Goal: Task Accomplishment & Management: Use online tool/utility

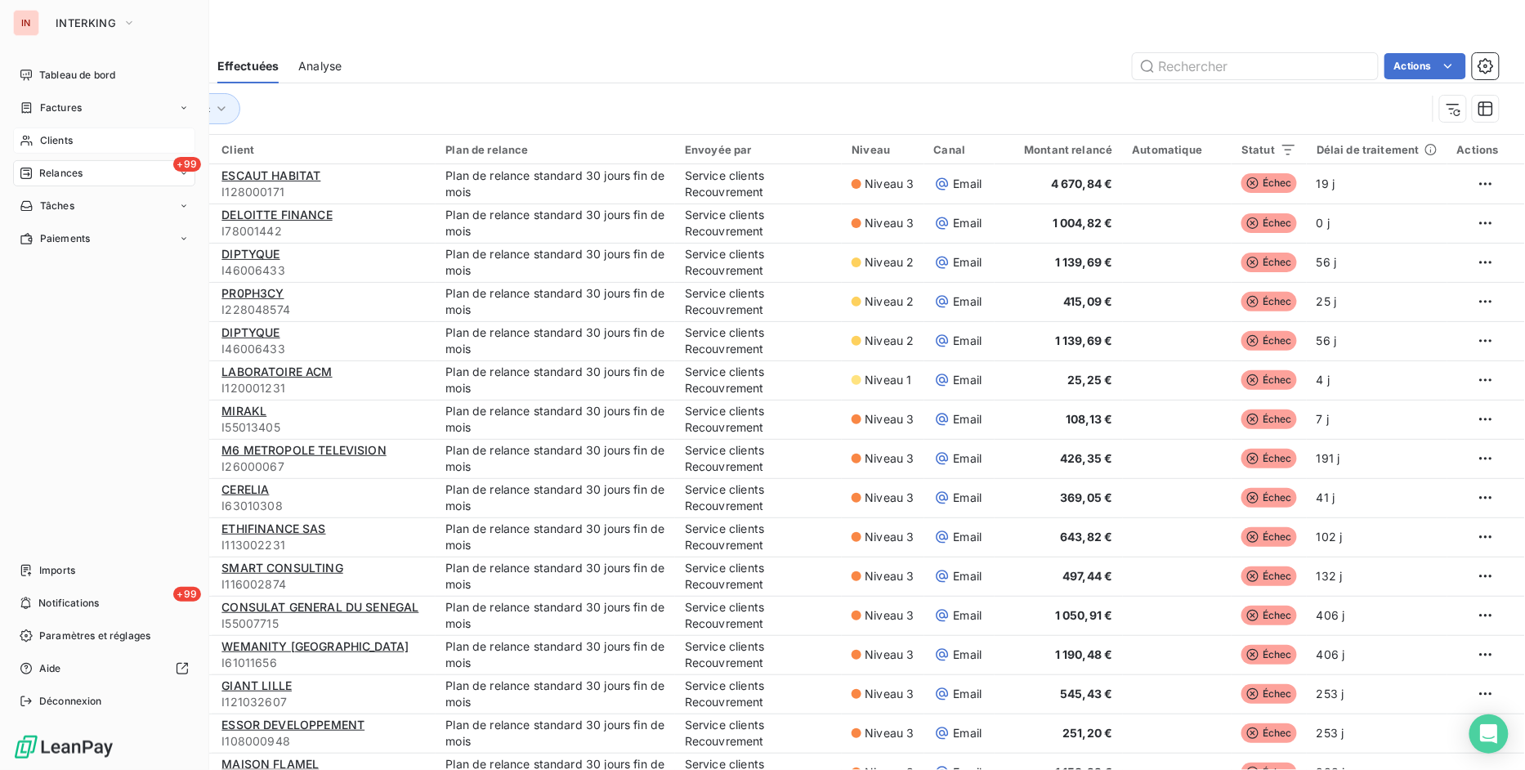
click at [60, 133] on span "Clients" at bounding box center [56, 140] width 33 height 15
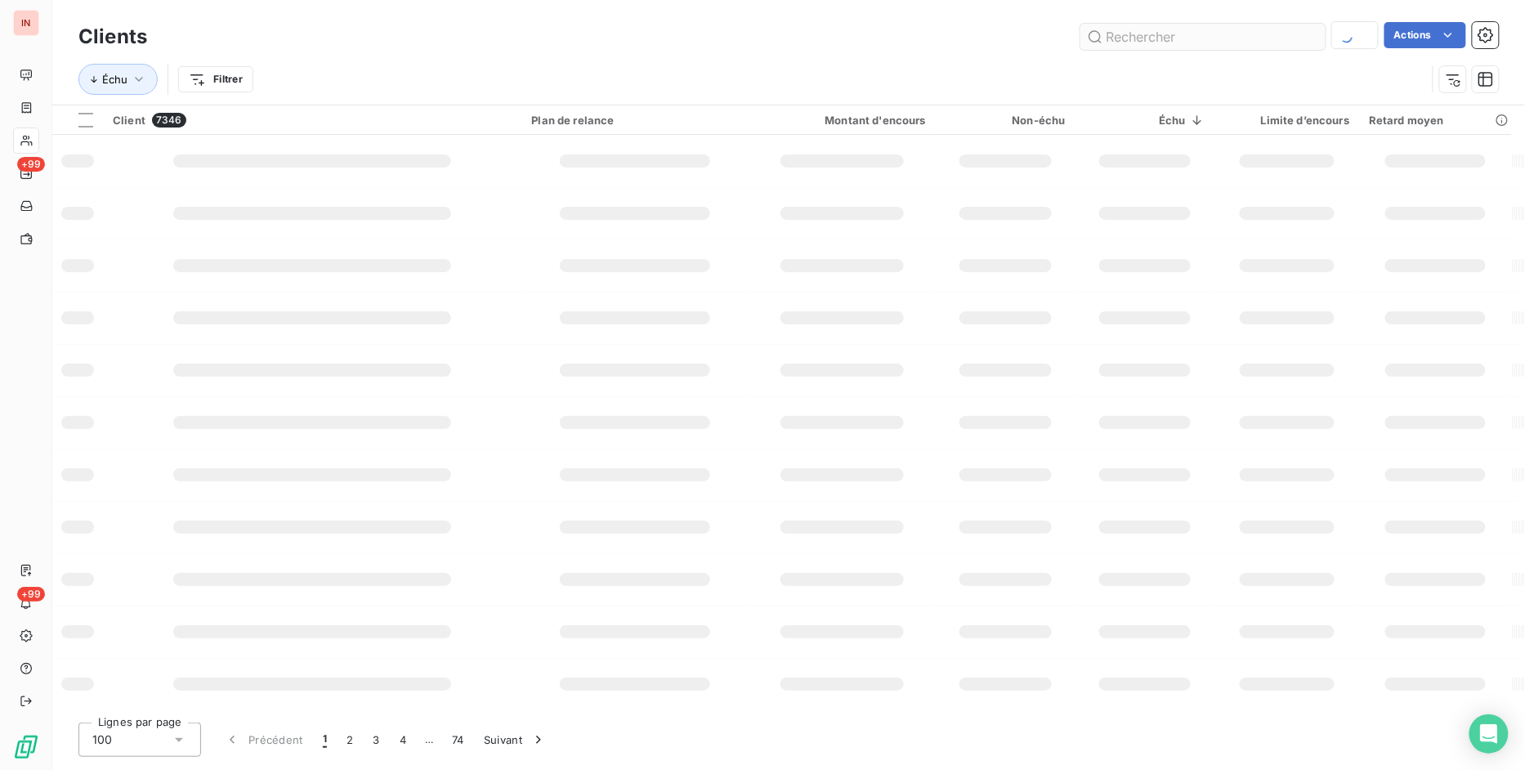
click at [1181, 42] on input "text" at bounding box center [1202, 37] width 245 height 26
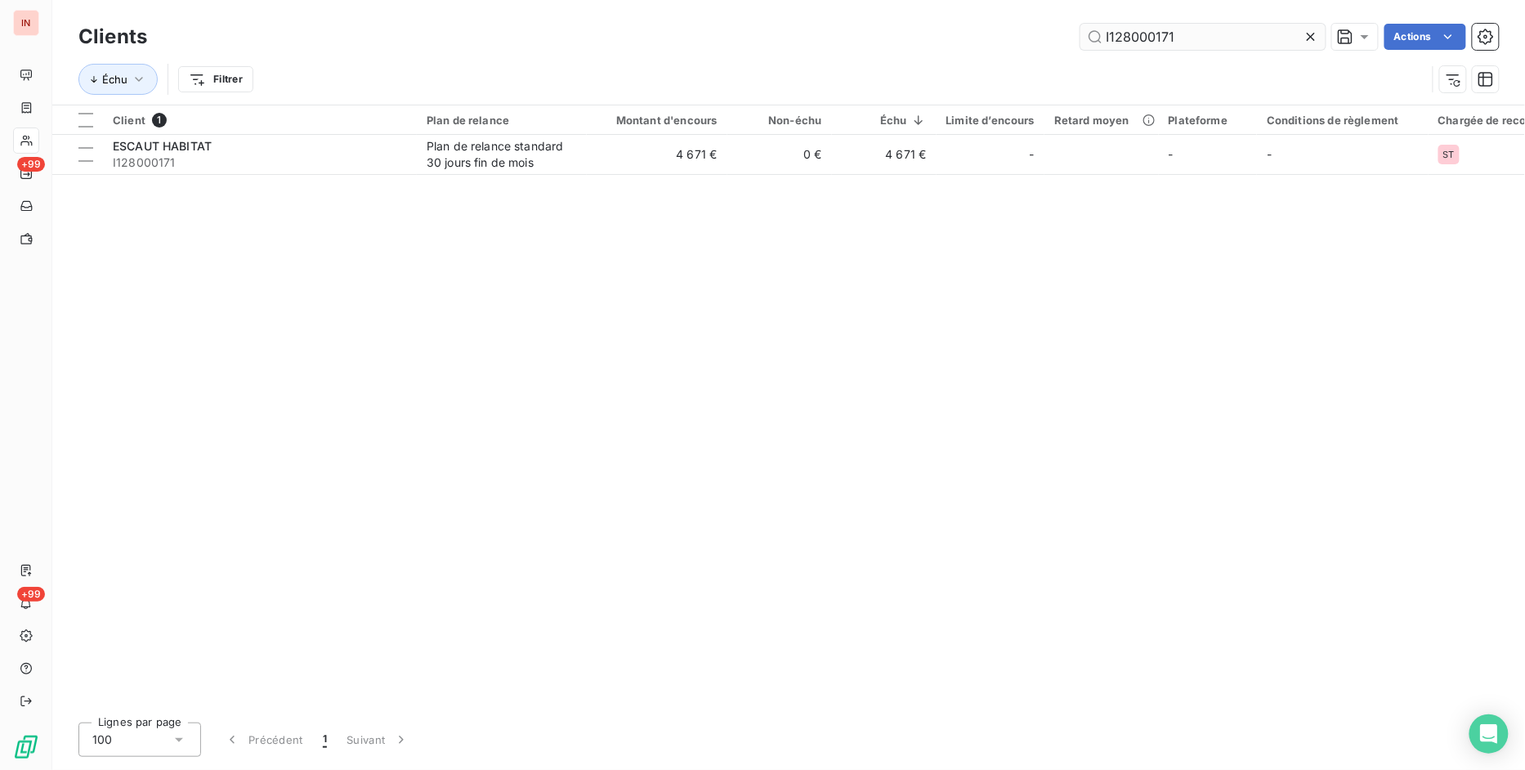
type input "I128000171"
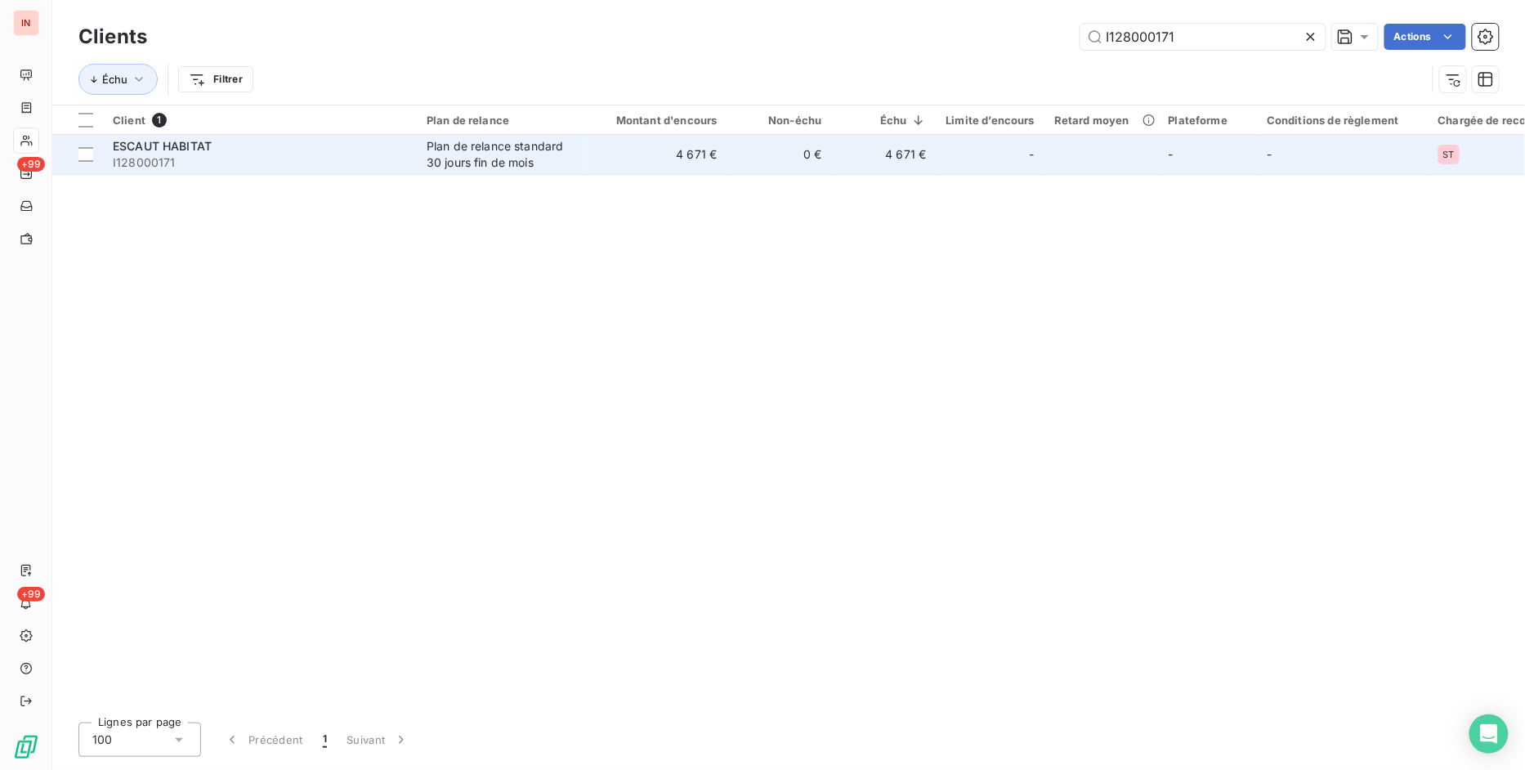
click at [500, 145] on div "Plan de relance standard 30 jours fin de mois" at bounding box center [501, 154] width 150 height 33
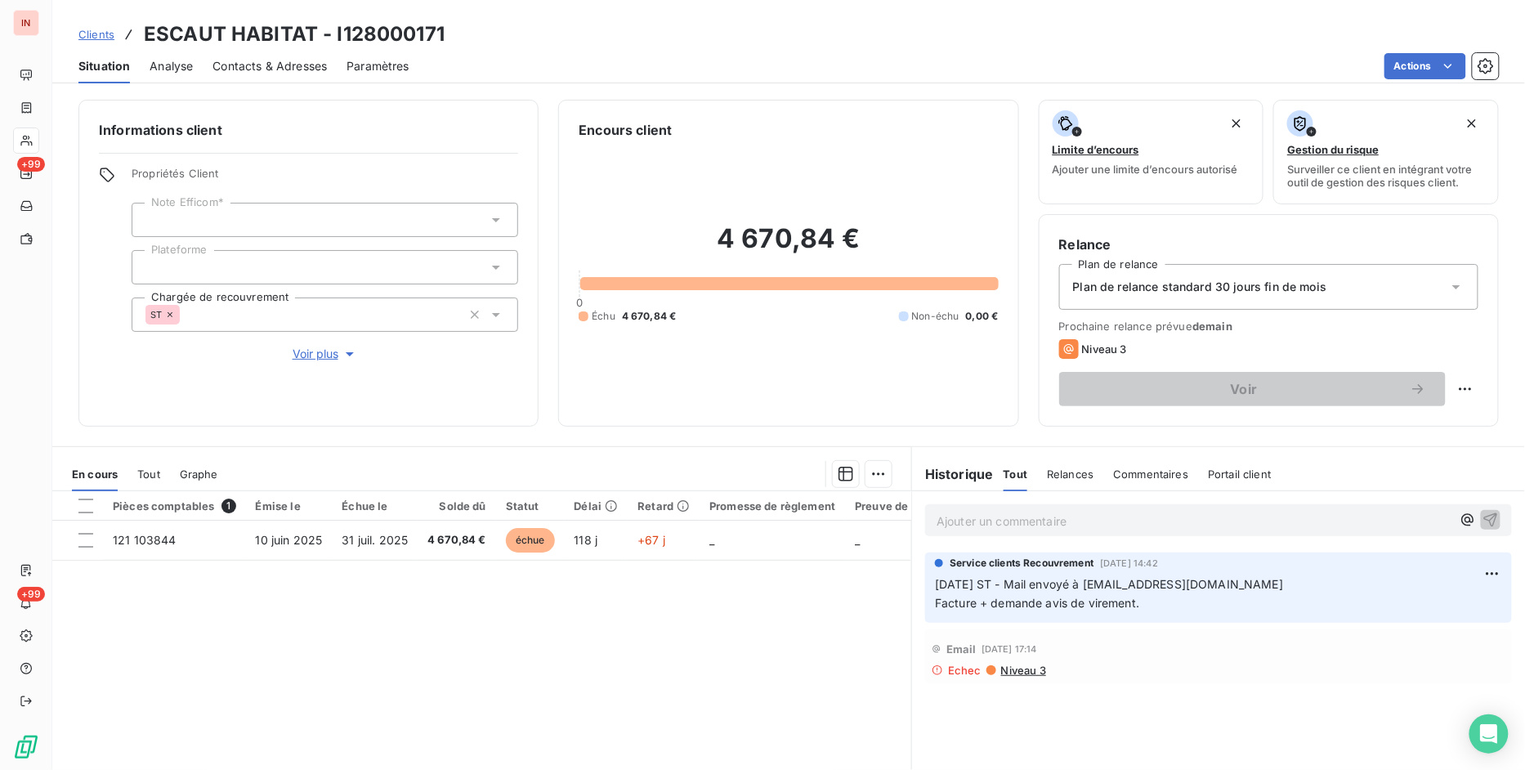
click at [273, 60] on span "Contacts & Adresses" at bounding box center [269, 66] width 114 height 16
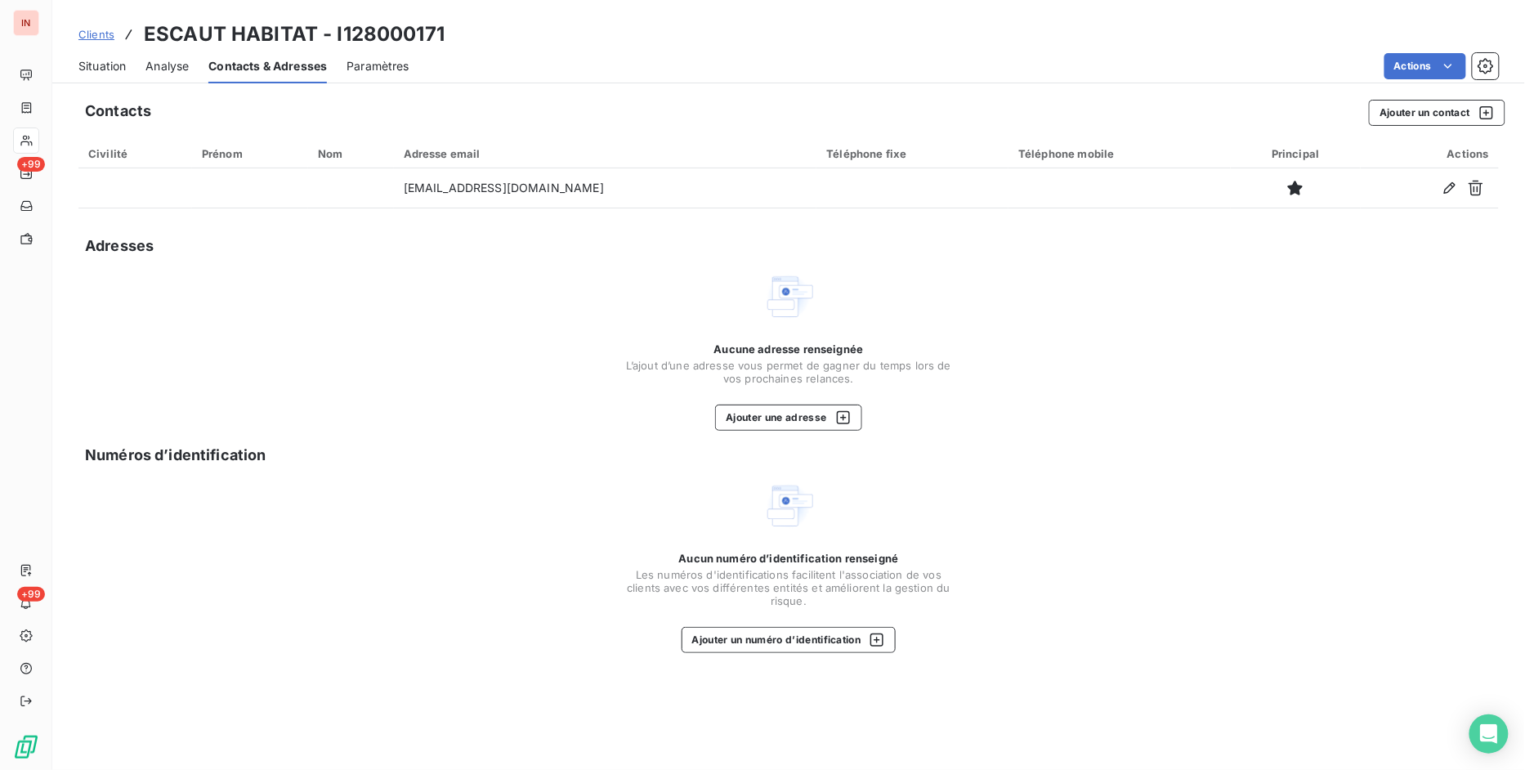
click at [83, 34] on span "Clients" at bounding box center [96, 34] width 36 height 13
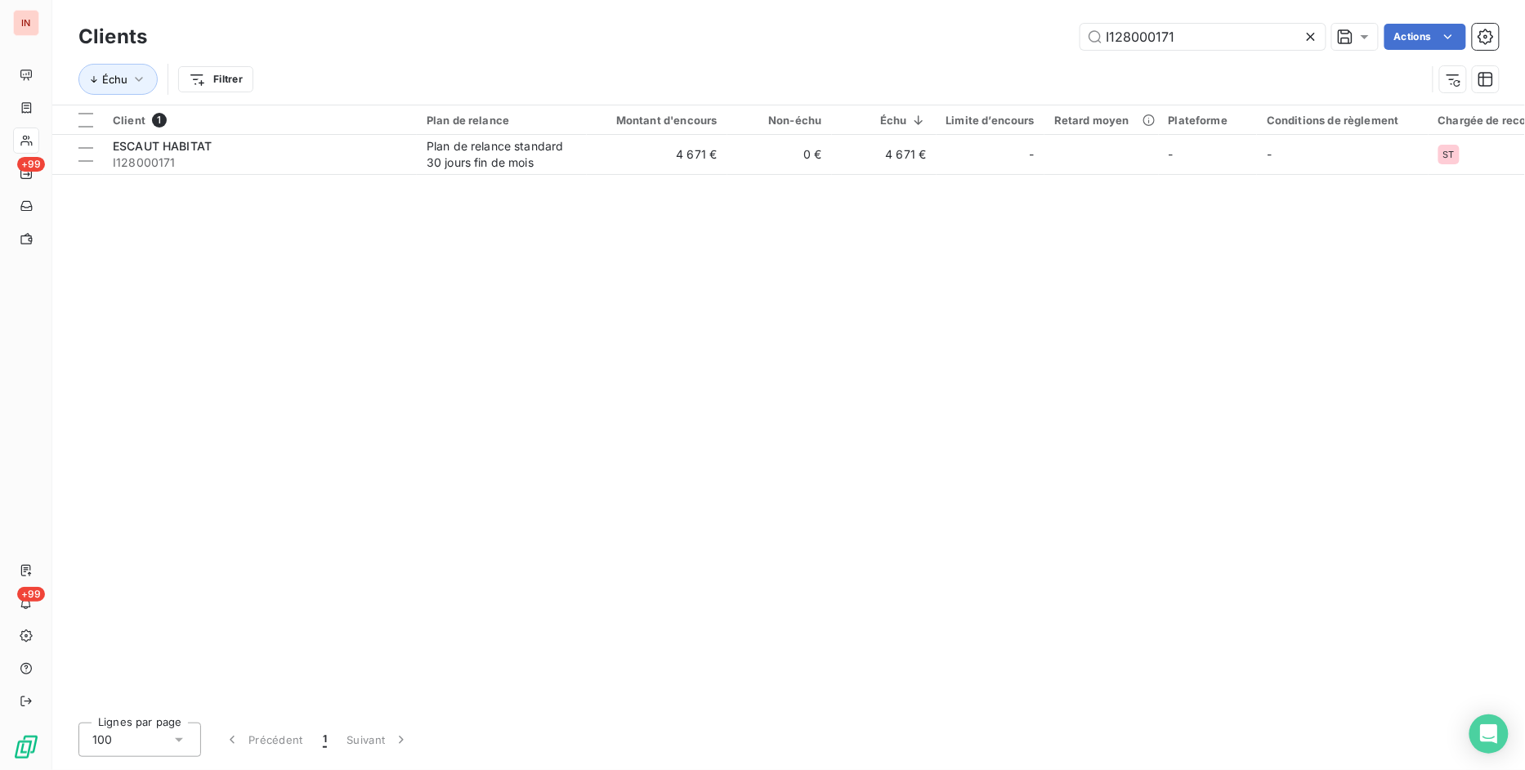
drag, startPoint x: 1188, startPoint y: 36, endPoint x: 933, endPoint y: 38, distance: 254.9
click at [933, 38] on div "I128000171 Actions" at bounding box center [833, 37] width 1332 height 26
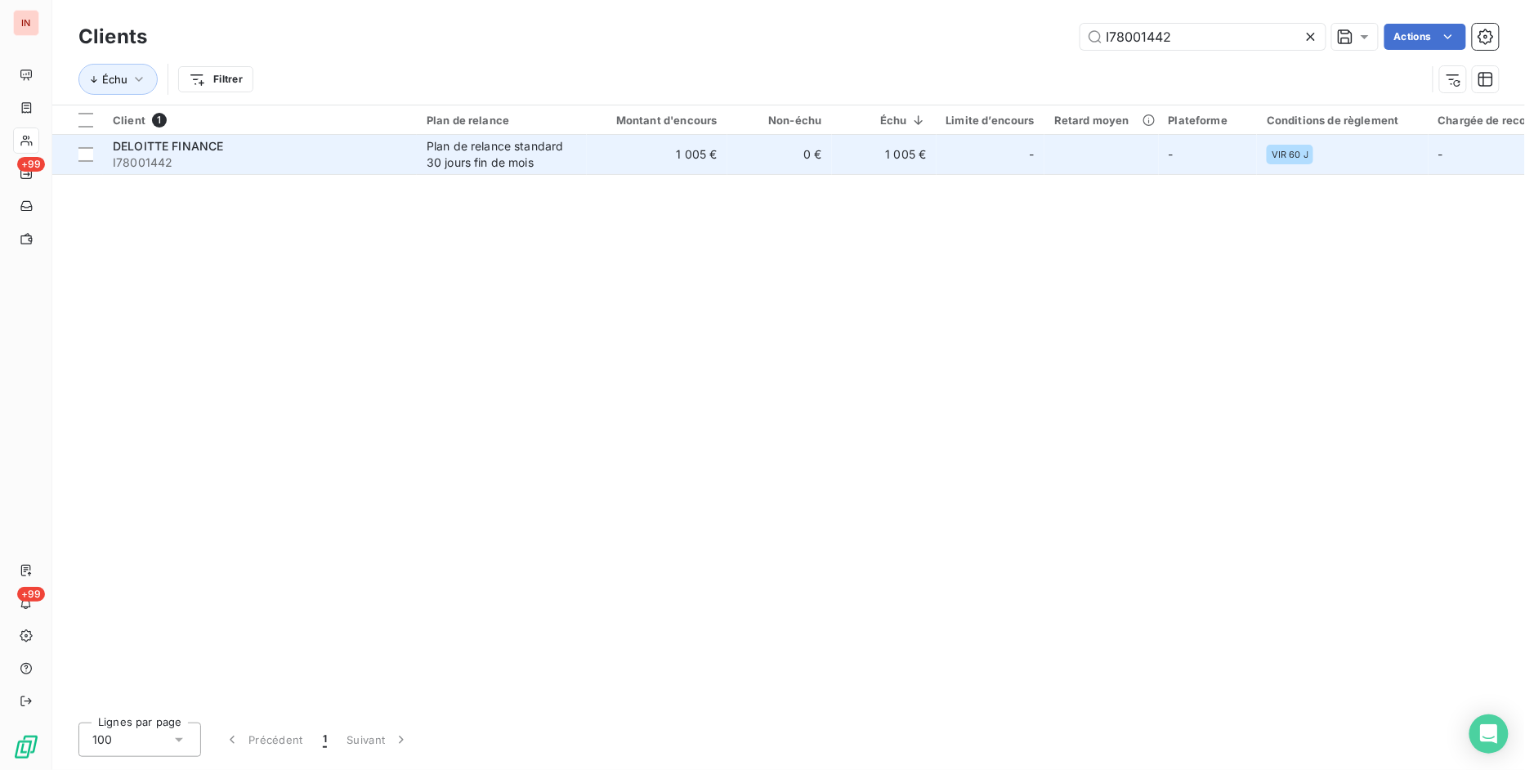
type input "I78001442"
click at [444, 156] on div "Plan de relance standard 30 jours fin de mois" at bounding box center [501, 154] width 150 height 33
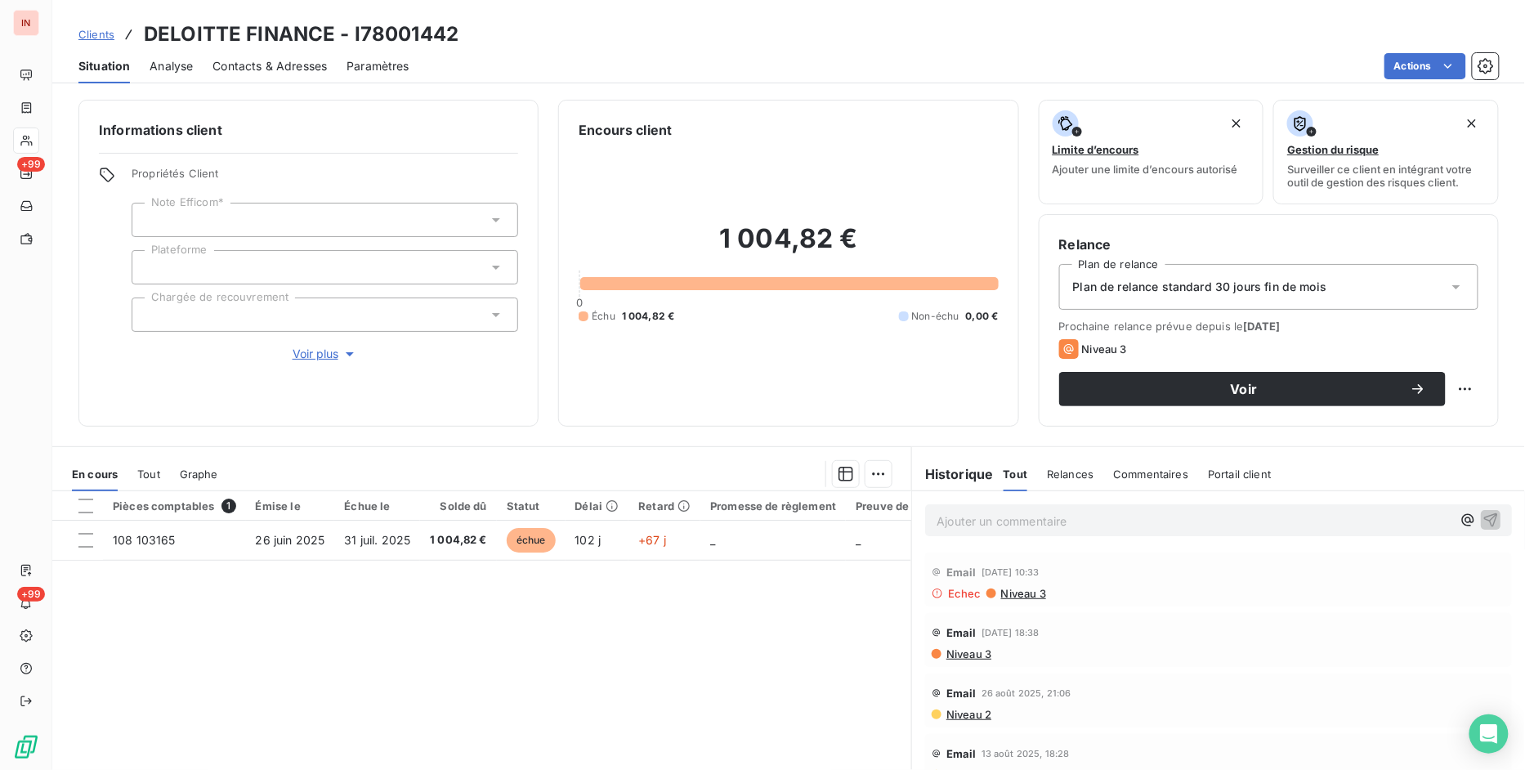
click at [250, 64] on span "Contacts & Adresses" at bounding box center [269, 66] width 114 height 16
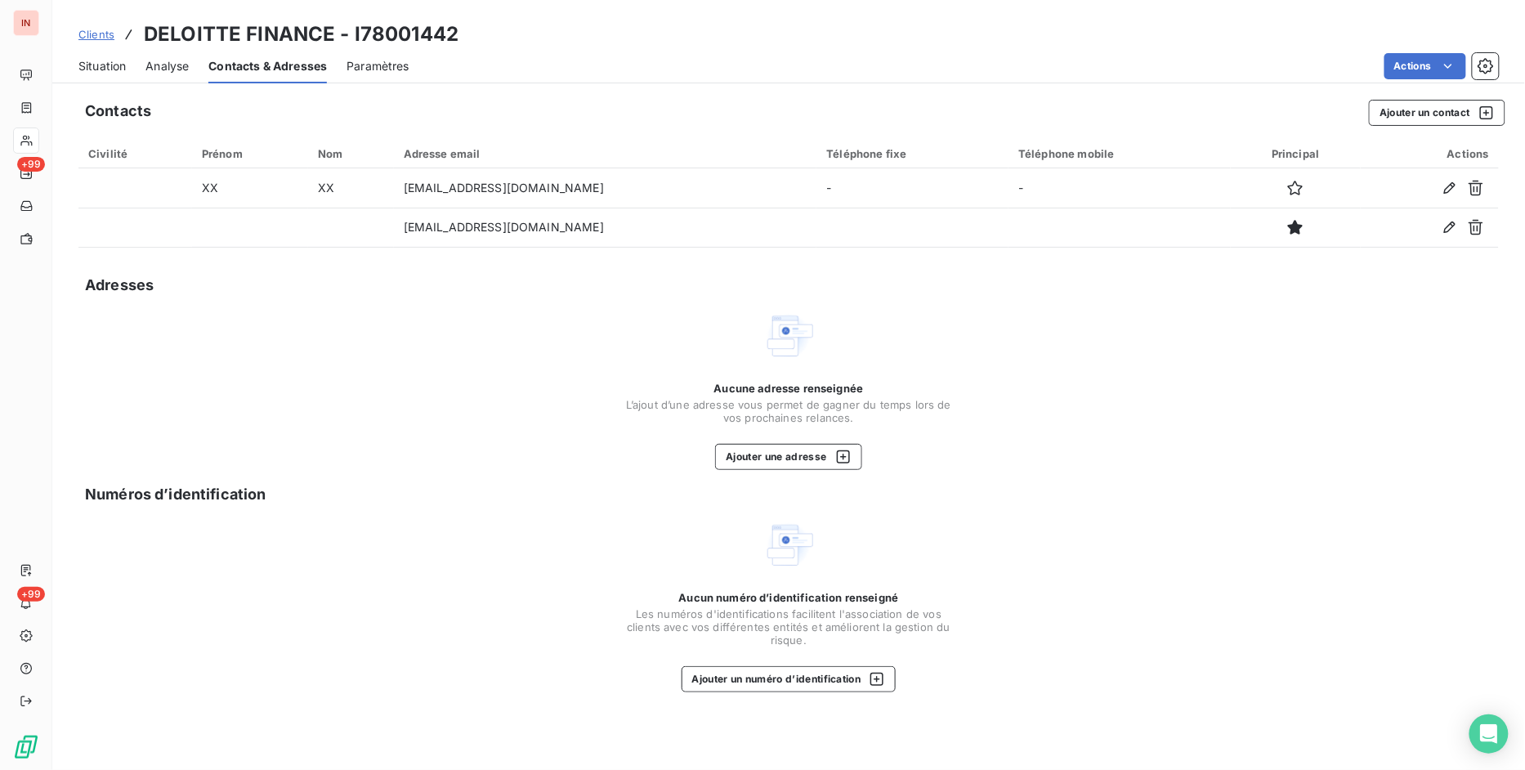
click at [96, 28] on span "Clients" at bounding box center [96, 34] width 36 height 13
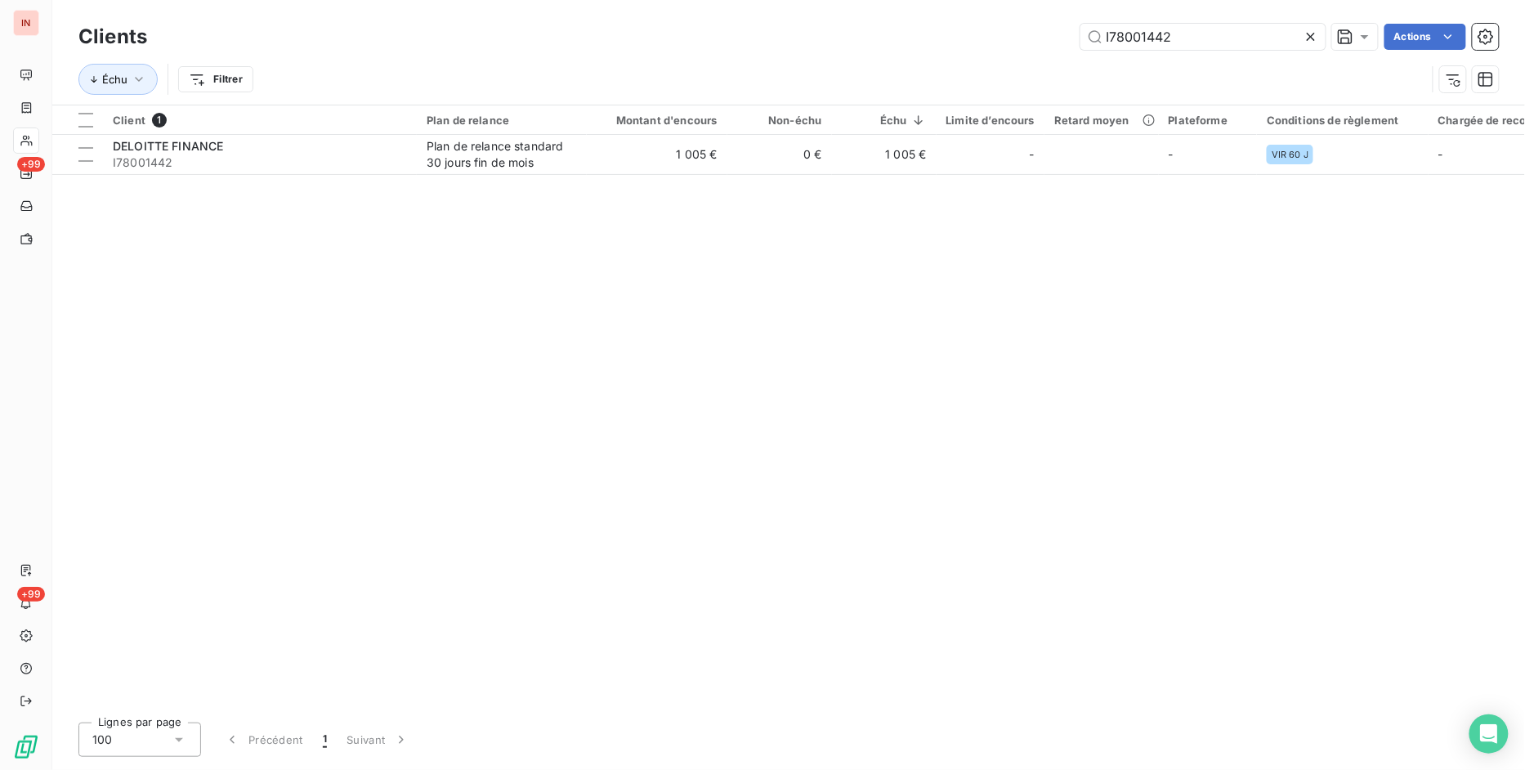
drag, startPoint x: 1190, startPoint y: 25, endPoint x: 915, endPoint y: 27, distance: 275.3
click at [915, 27] on div "I78001442 Actions" at bounding box center [833, 37] width 1332 height 26
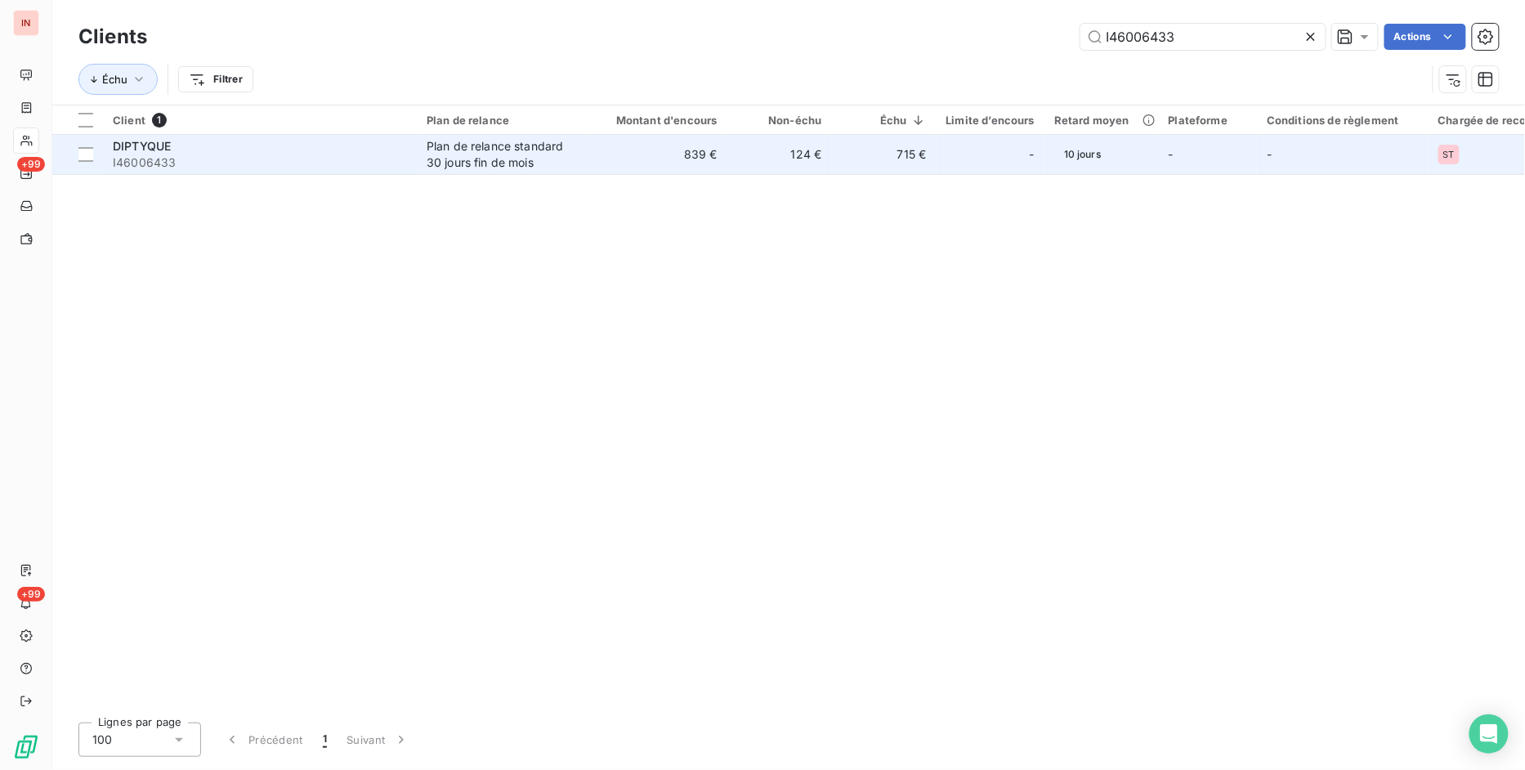
type input "I46006433"
click at [316, 160] on span "I46006433" at bounding box center [260, 162] width 294 height 16
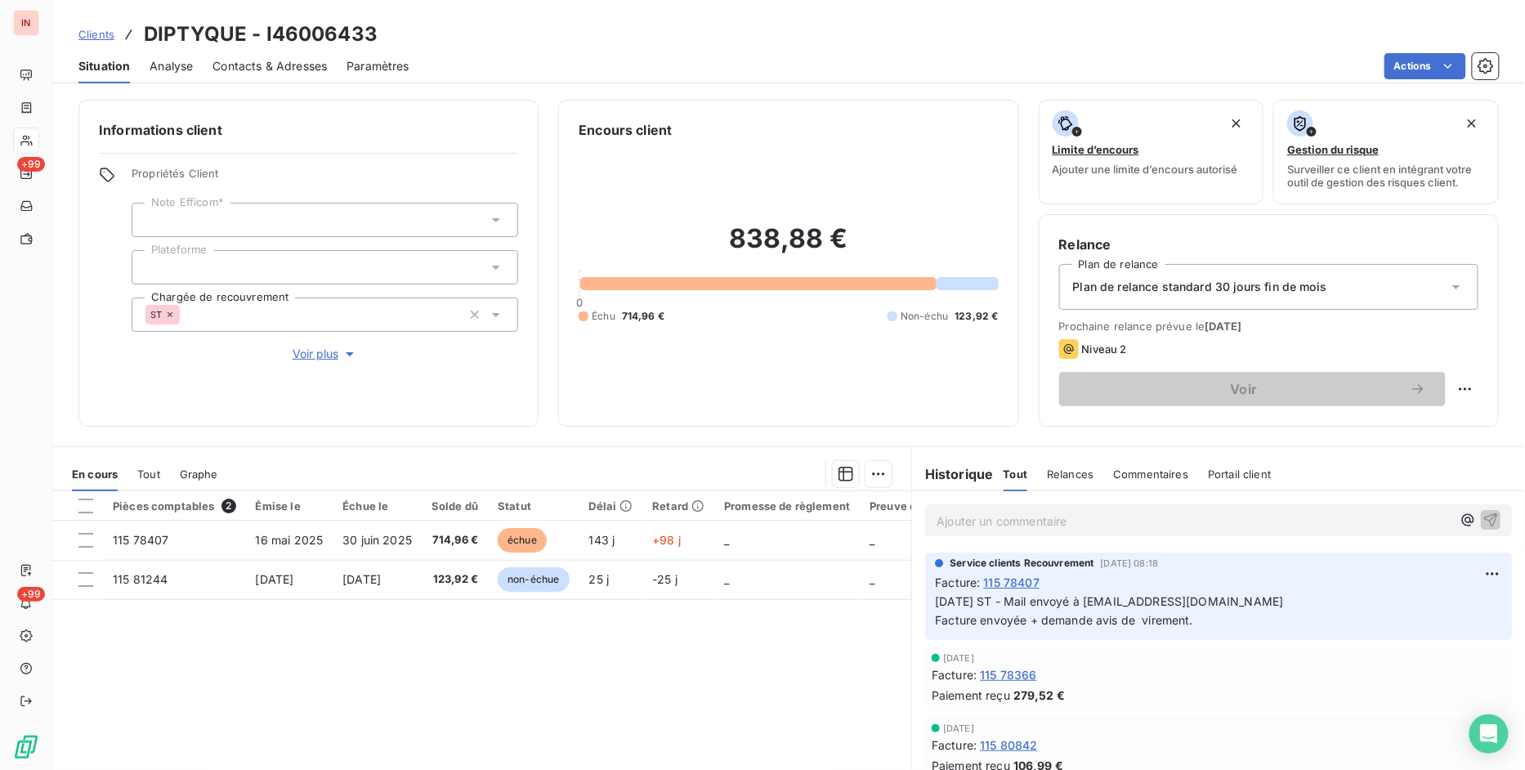
click at [283, 61] on span "Contacts & Adresses" at bounding box center [269, 66] width 114 height 16
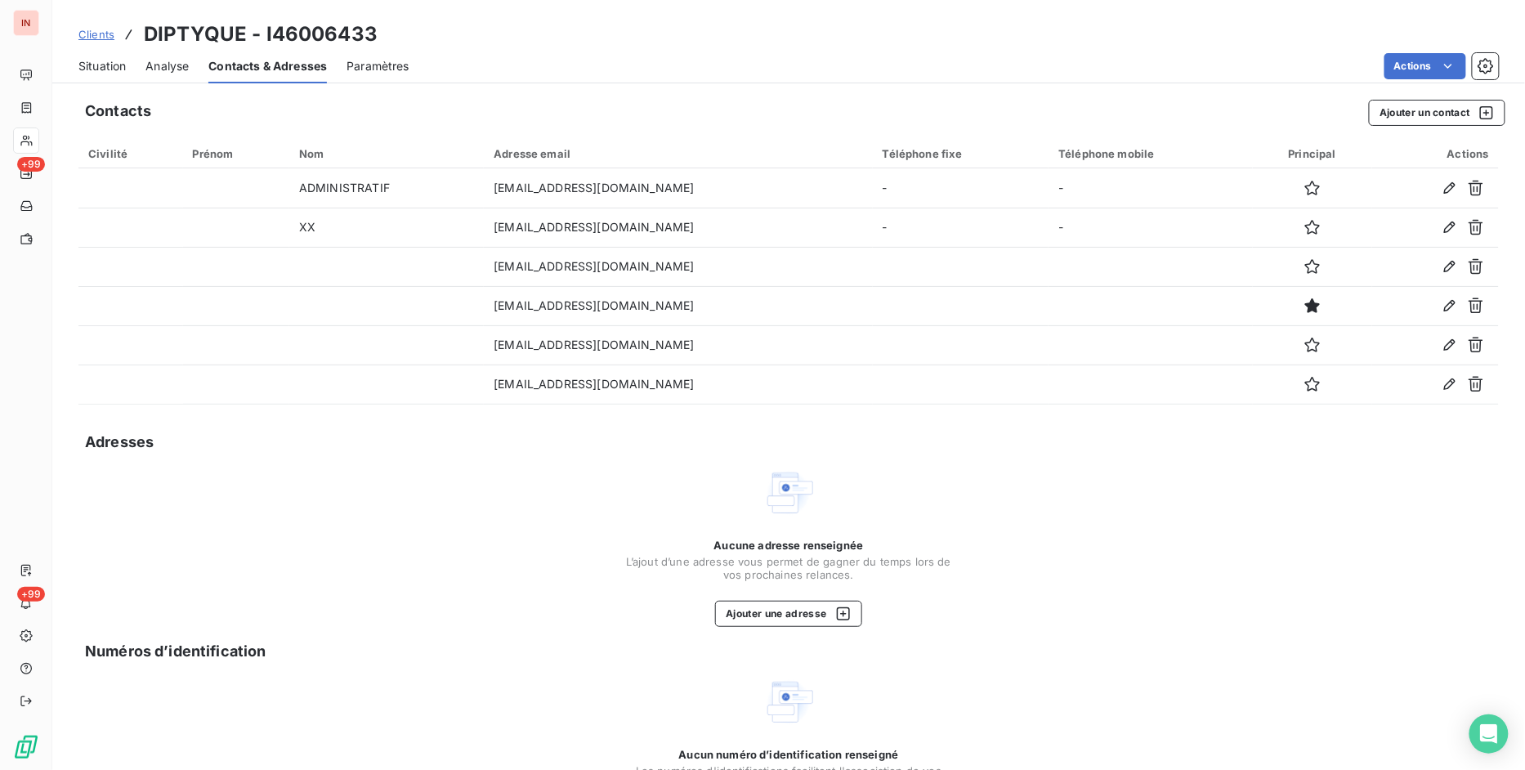
click at [88, 38] on span "Clients" at bounding box center [96, 34] width 36 height 13
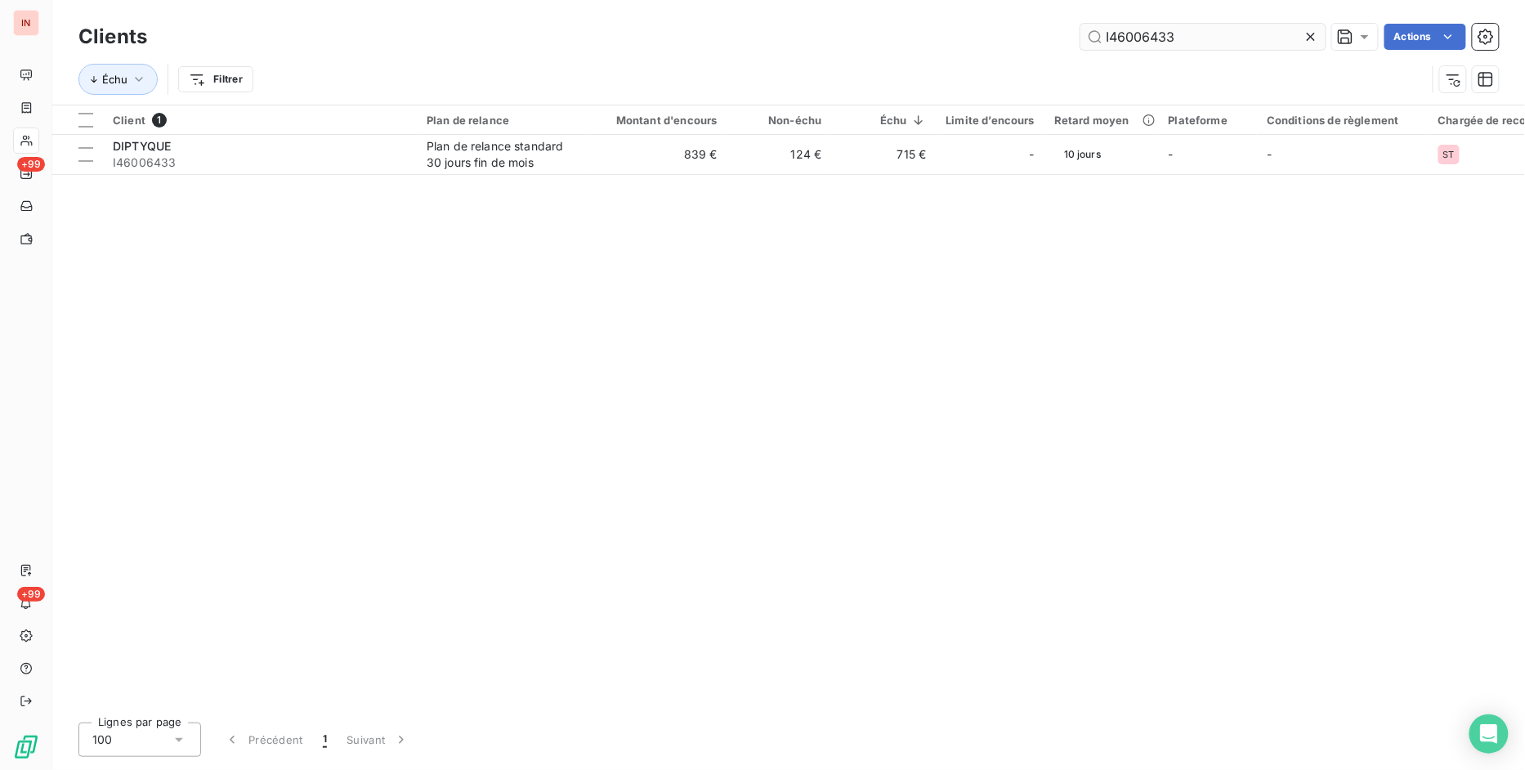
drag, startPoint x: 1207, startPoint y: 49, endPoint x: 1197, endPoint y: 39, distance: 13.9
click at [1207, 47] on input "I46006433" at bounding box center [1202, 37] width 245 height 26
drag, startPoint x: 1191, startPoint y: 39, endPoint x: 1078, endPoint y: 37, distance: 112.8
click at [1188, 39] on input "I46006433" at bounding box center [1202, 37] width 245 height 26
drag, startPoint x: 1078, startPoint y: 37, endPoint x: 715, endPoint y: 17, distance: 364.1
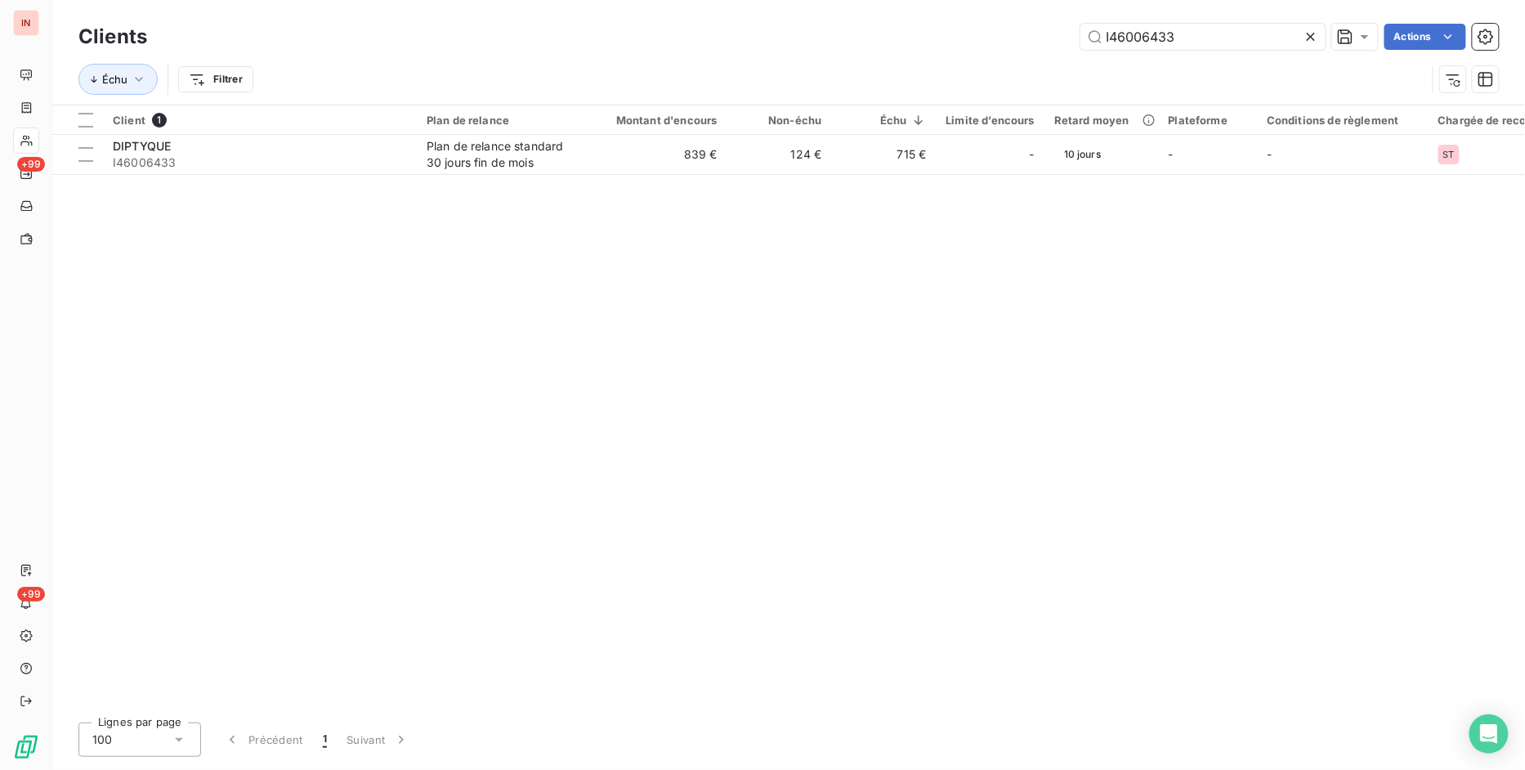
click at [723, 17] on div "Clients I46006433 Actions Échu Filtrer" at bounding box center [788, 52] width 1472 height 105
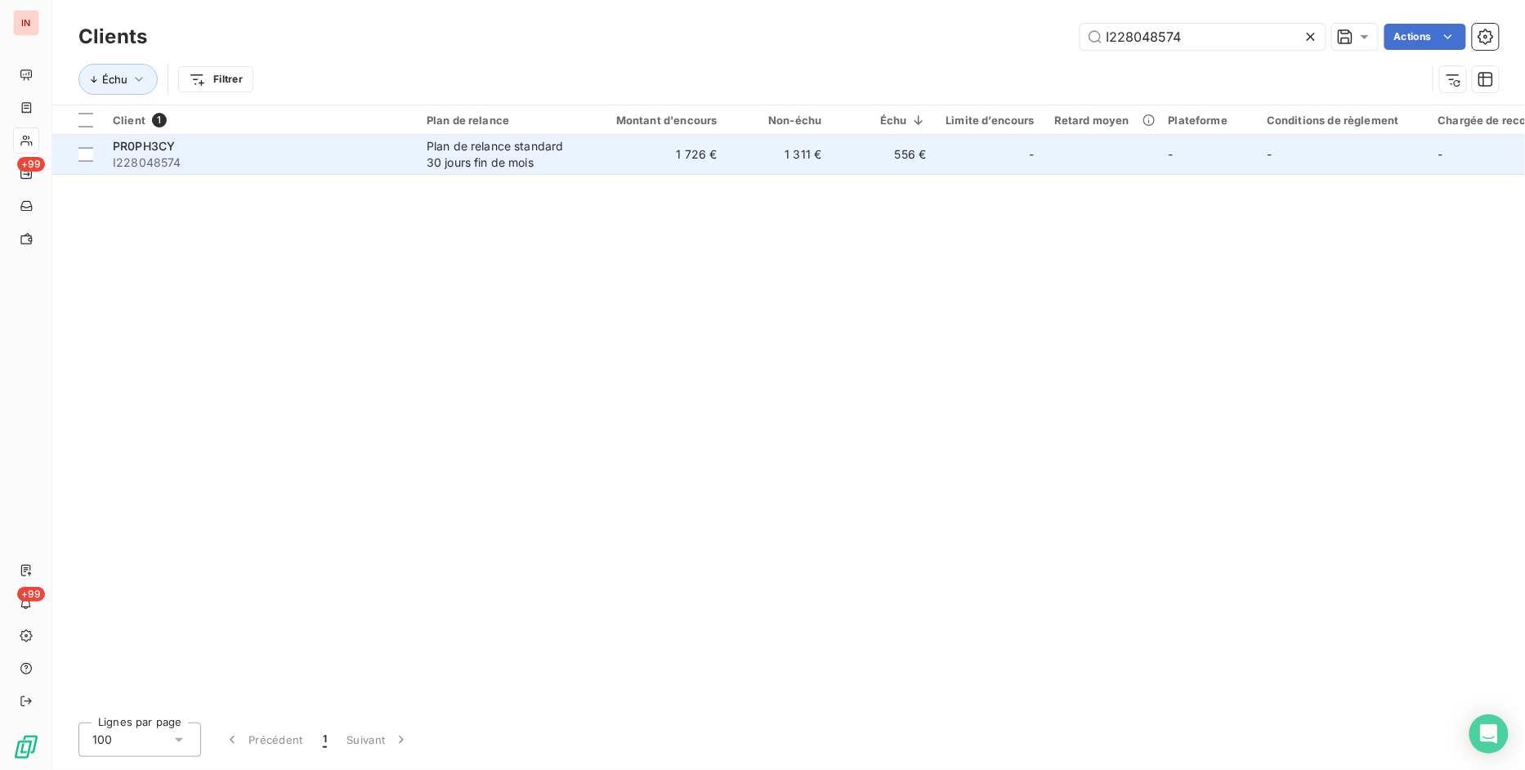
type input "I228048574"
click at [373, 158] on span "I228048574" at bounding box center [260, 162] width 294 height 16
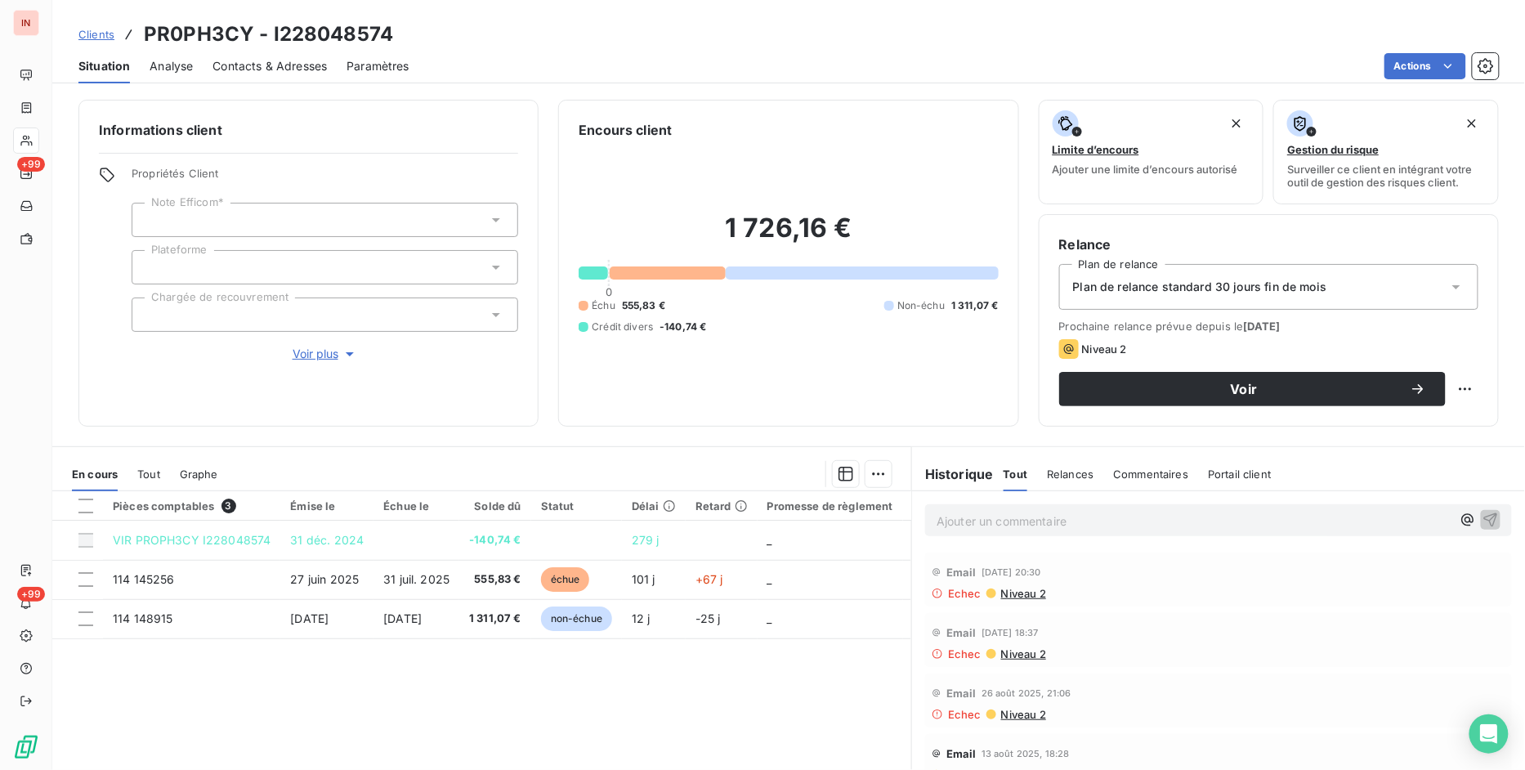
click at [273, 75] on div "Contacts & Adresses" at bounding box center [269, 66] width 114 height 34
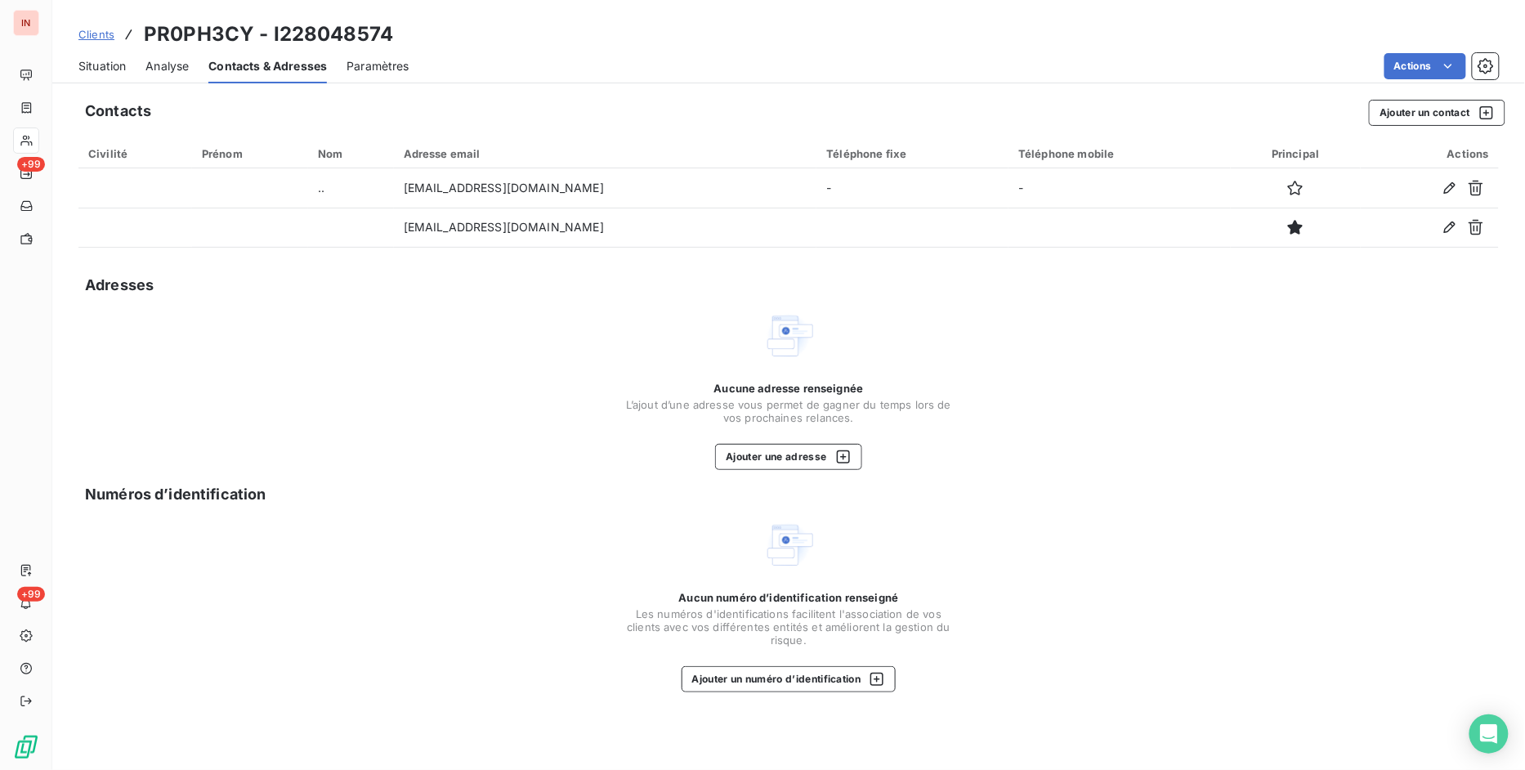
click at [107, 37] on span "Clients" at bounding box center [96, 34] width 36 height 13
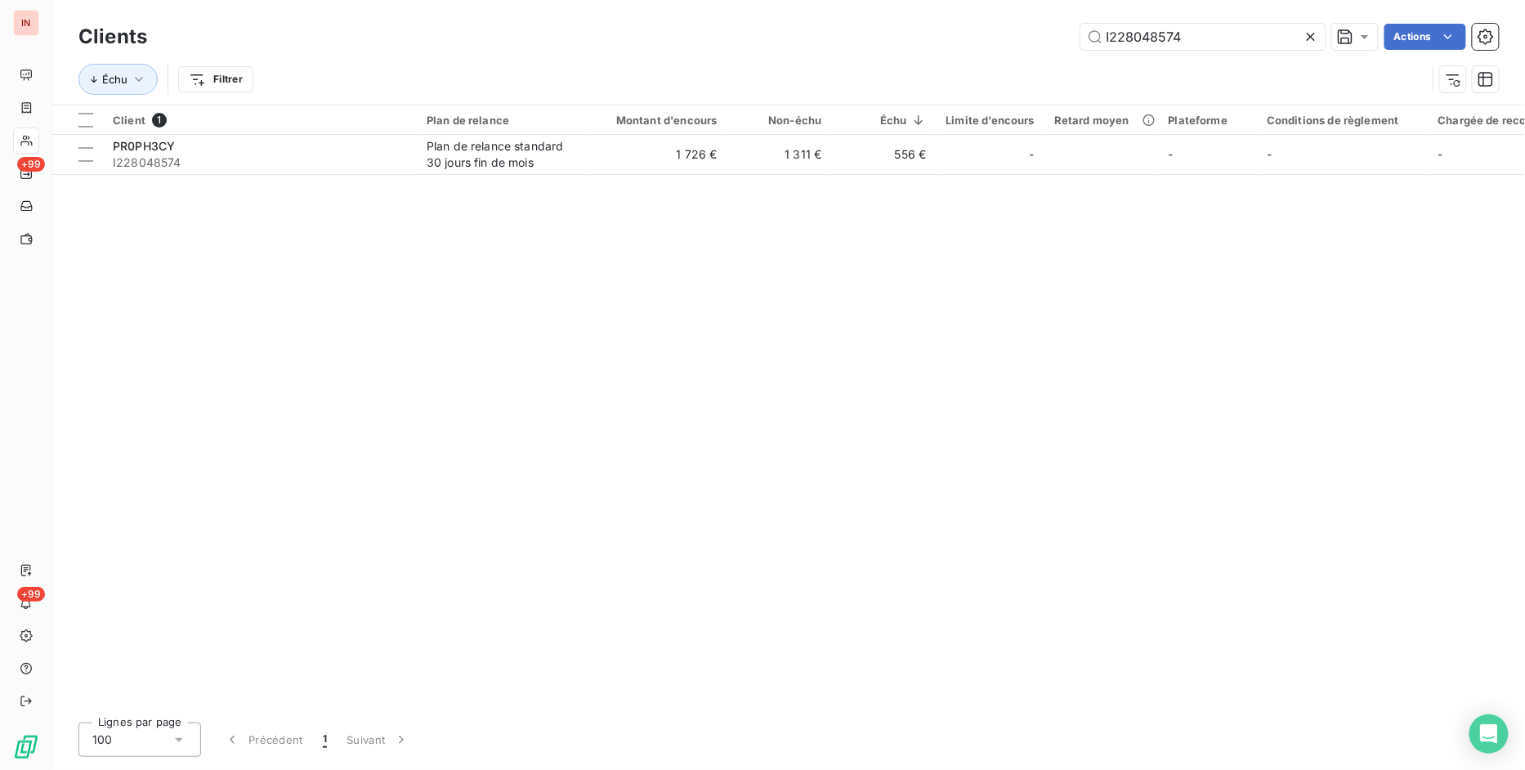
drag, startPoint x: 1199, startPoint y: 39, endPoint x: 925, endPoint y: 42, distance: 273.7
click at [772, 29] on div "I228048574 Actions" at bounding box center [833, 37] width 1332 height 26
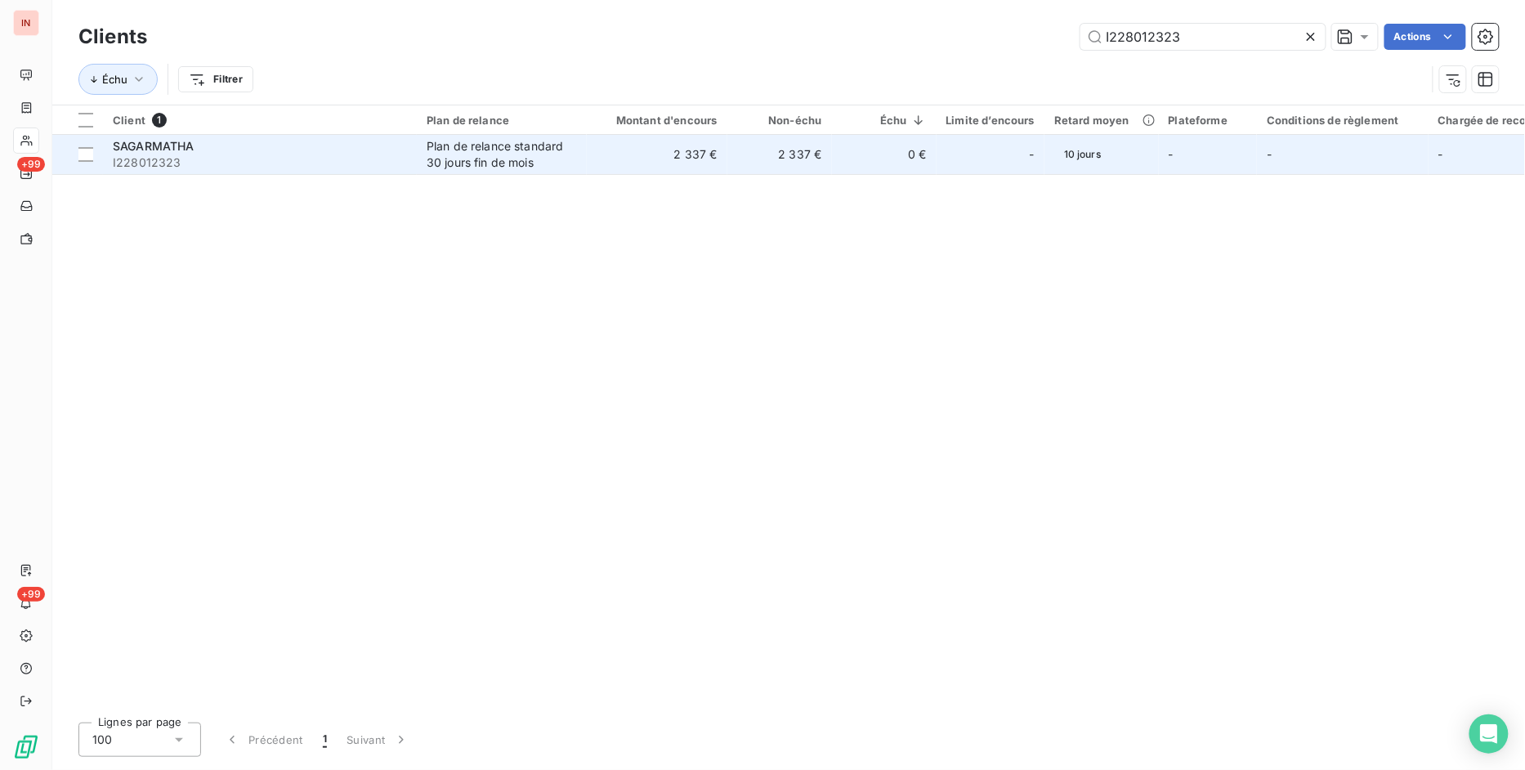
type input "I228012323"
click at [812, 143] on td "2 337 €" at bounding box center [779, 154] width 105 height 39
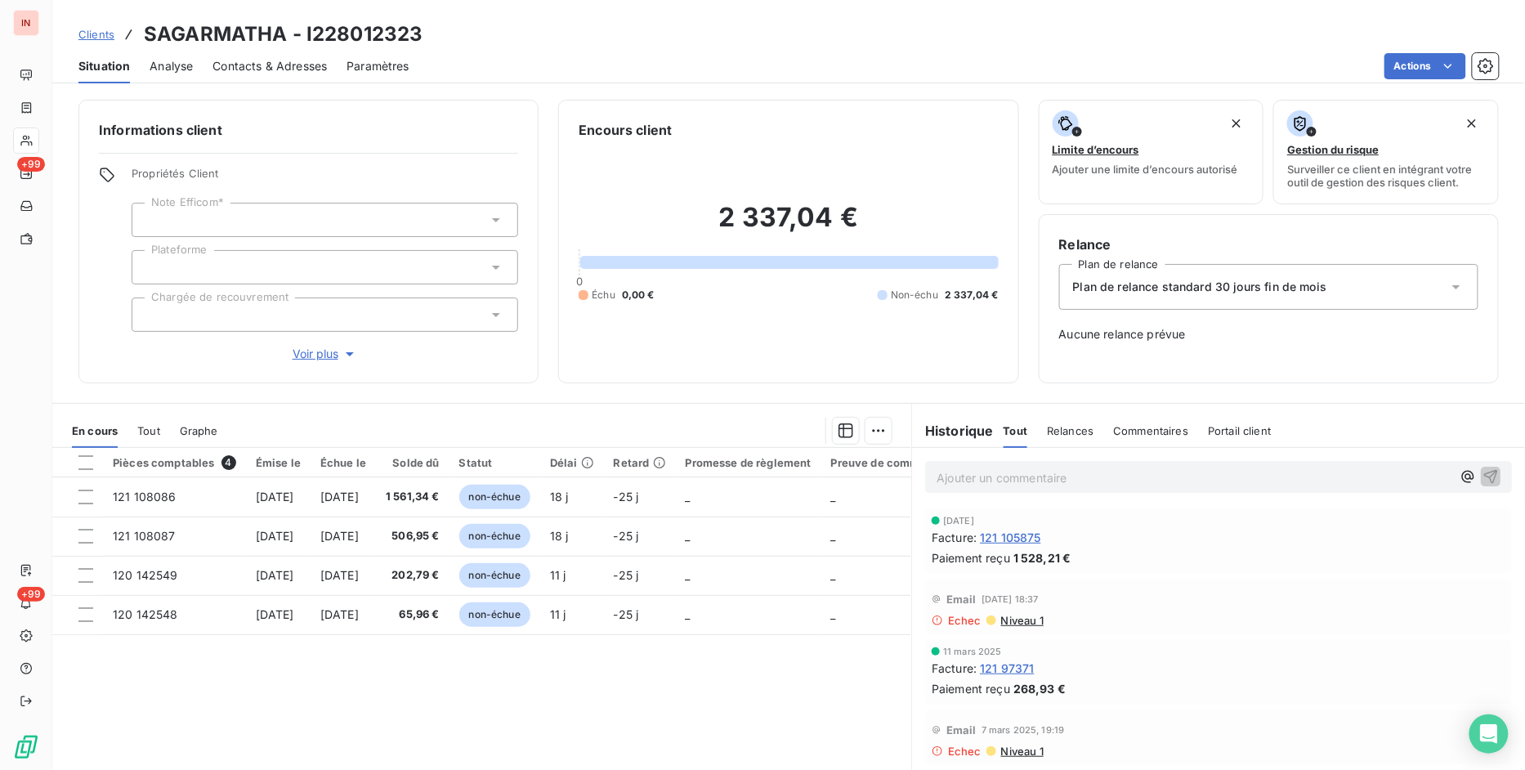
click at [225, 61] on span "Contacts & Adresses" at bounding box center [269, 66] width 114 height 16
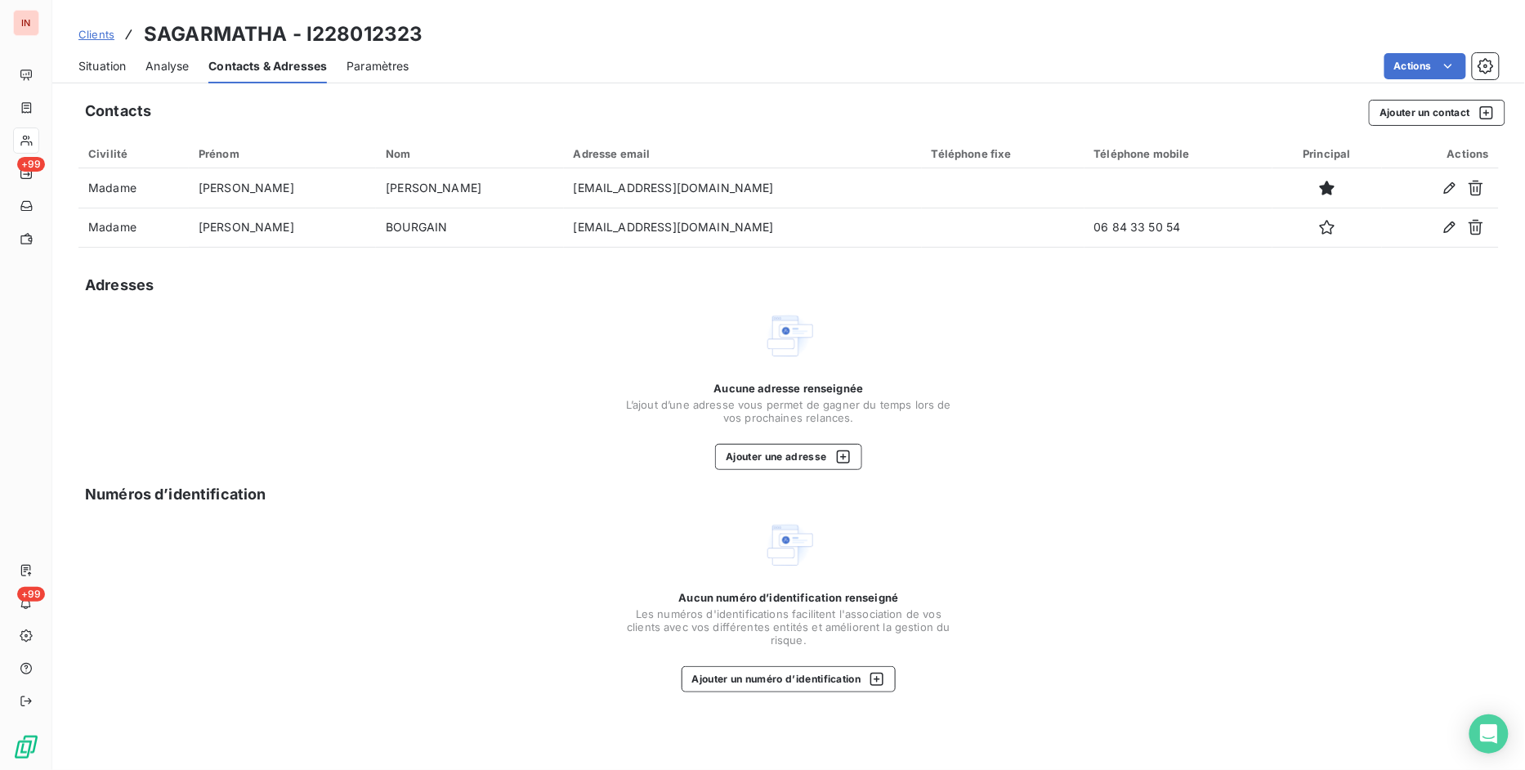
click at [68, 33] on div "Clients SAGARMATHA - I228012323" at bounding box center [788, 34] width 1472 height 29
click at [105, 33] on span "Clients" at bounding box center [96, 34] width 36 height 13
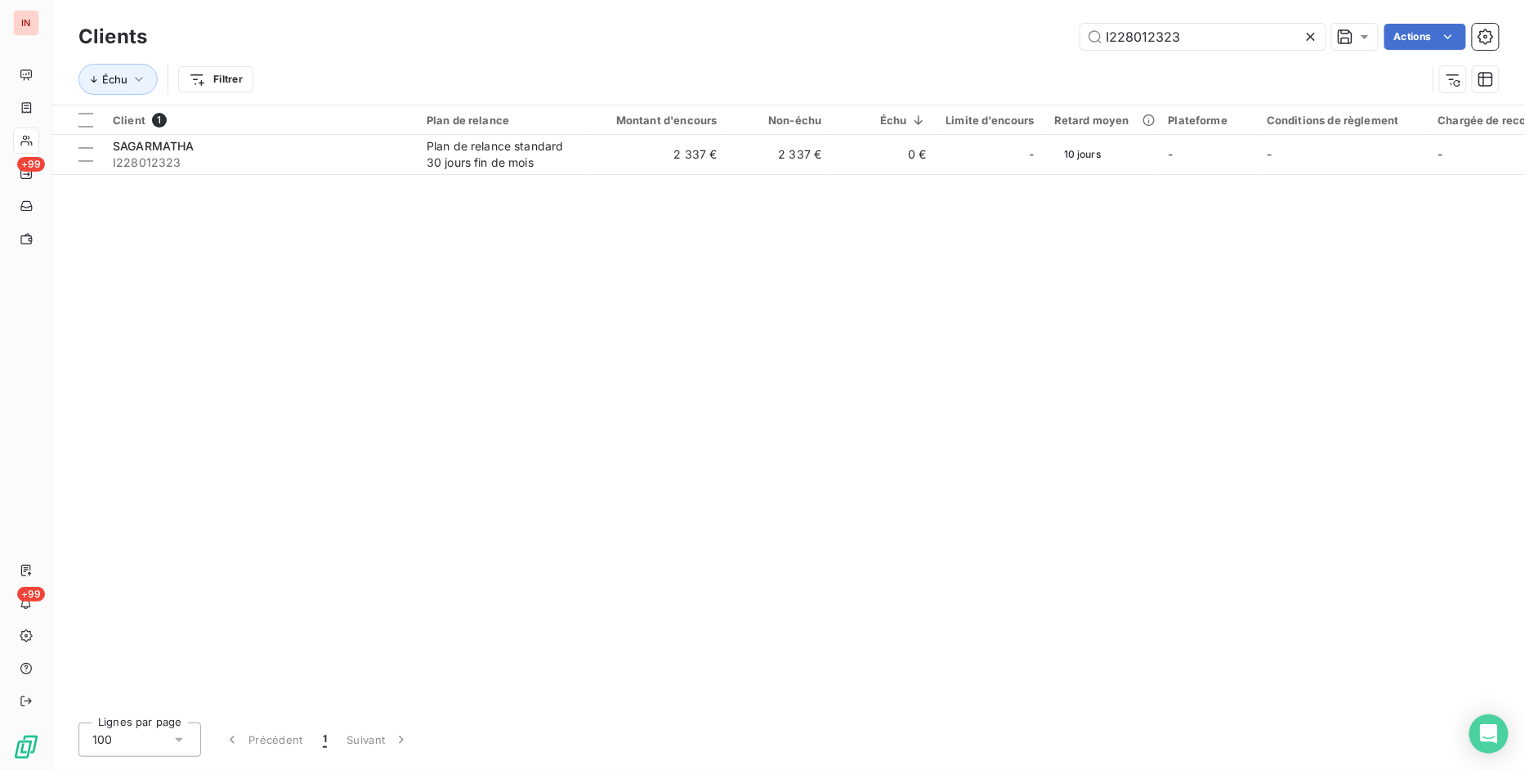
drag, startPoint x: 1199, startPoint y: 33, endPoint x: 851, endPoint y: 29, distance: 347.2
click at [852, 29] on div "I228012323 Actions" at bounding box center [833, 37] width 1332 height 26
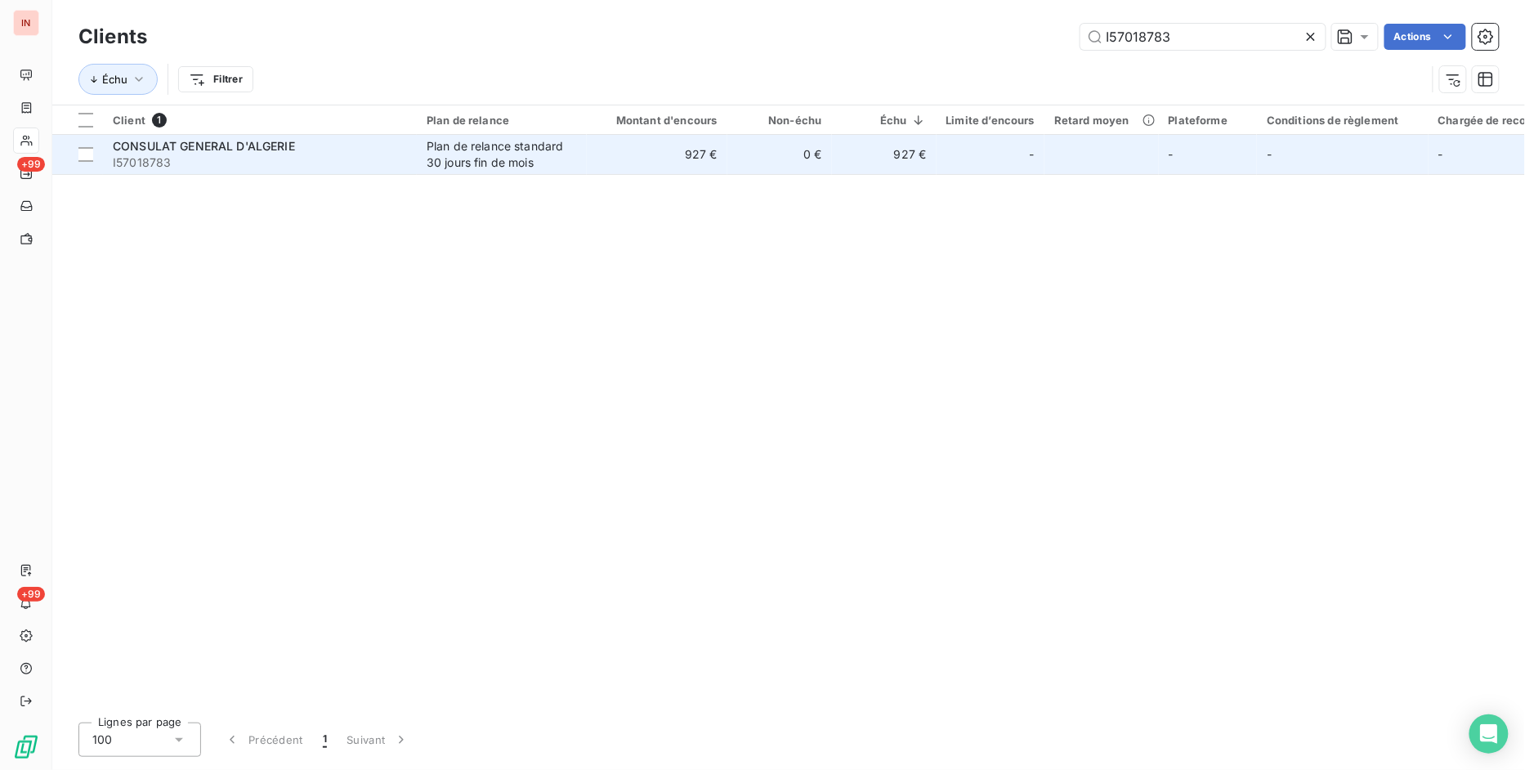
type input "I57018783"
click at [583, 149] on td "Plan de relance standard 30 jours fin de mois" at bounding box center [502, 154] width 170 height 39
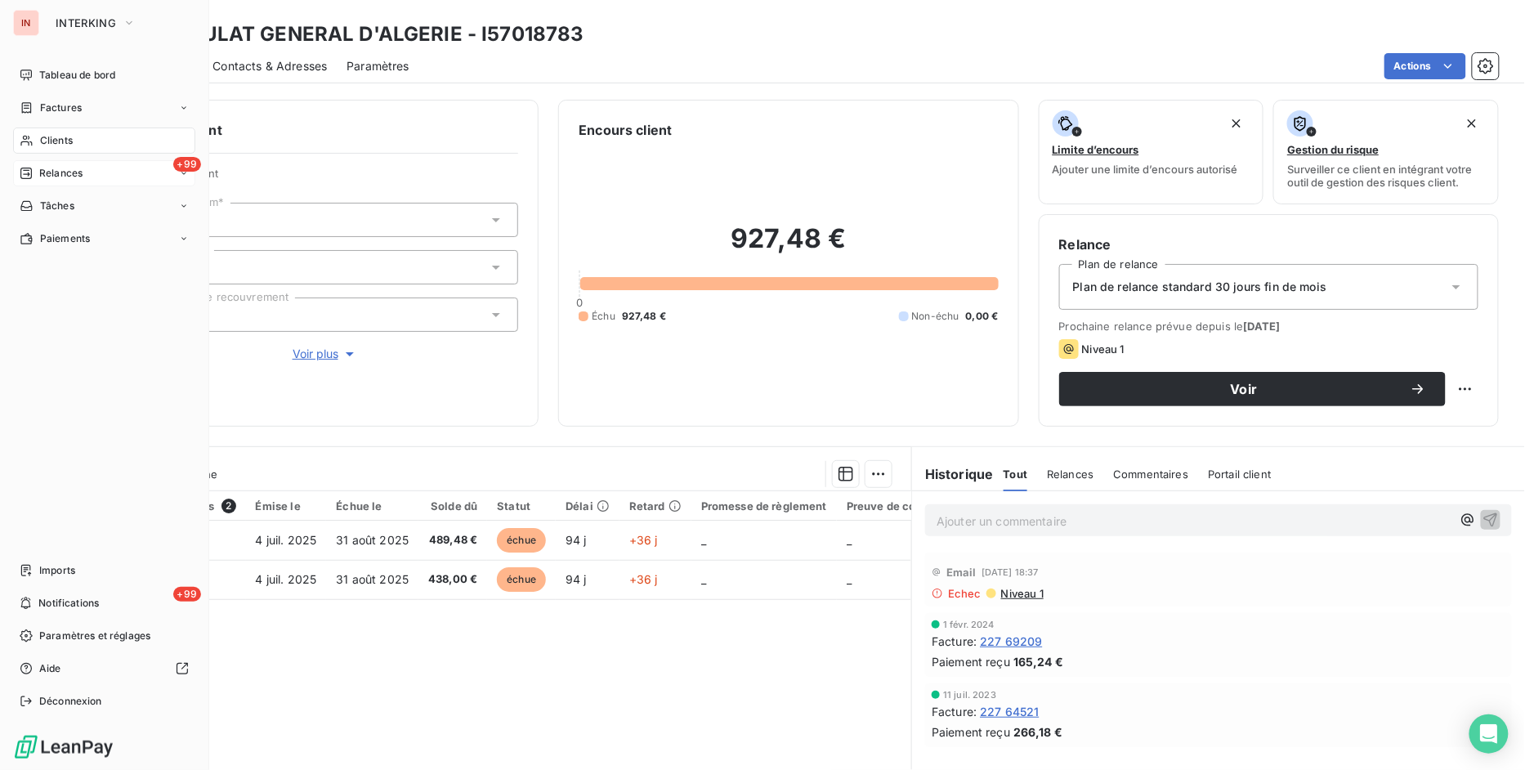
click at [49, 178] on span "Relances" at bounding box center [60, 173] width 43 height 15
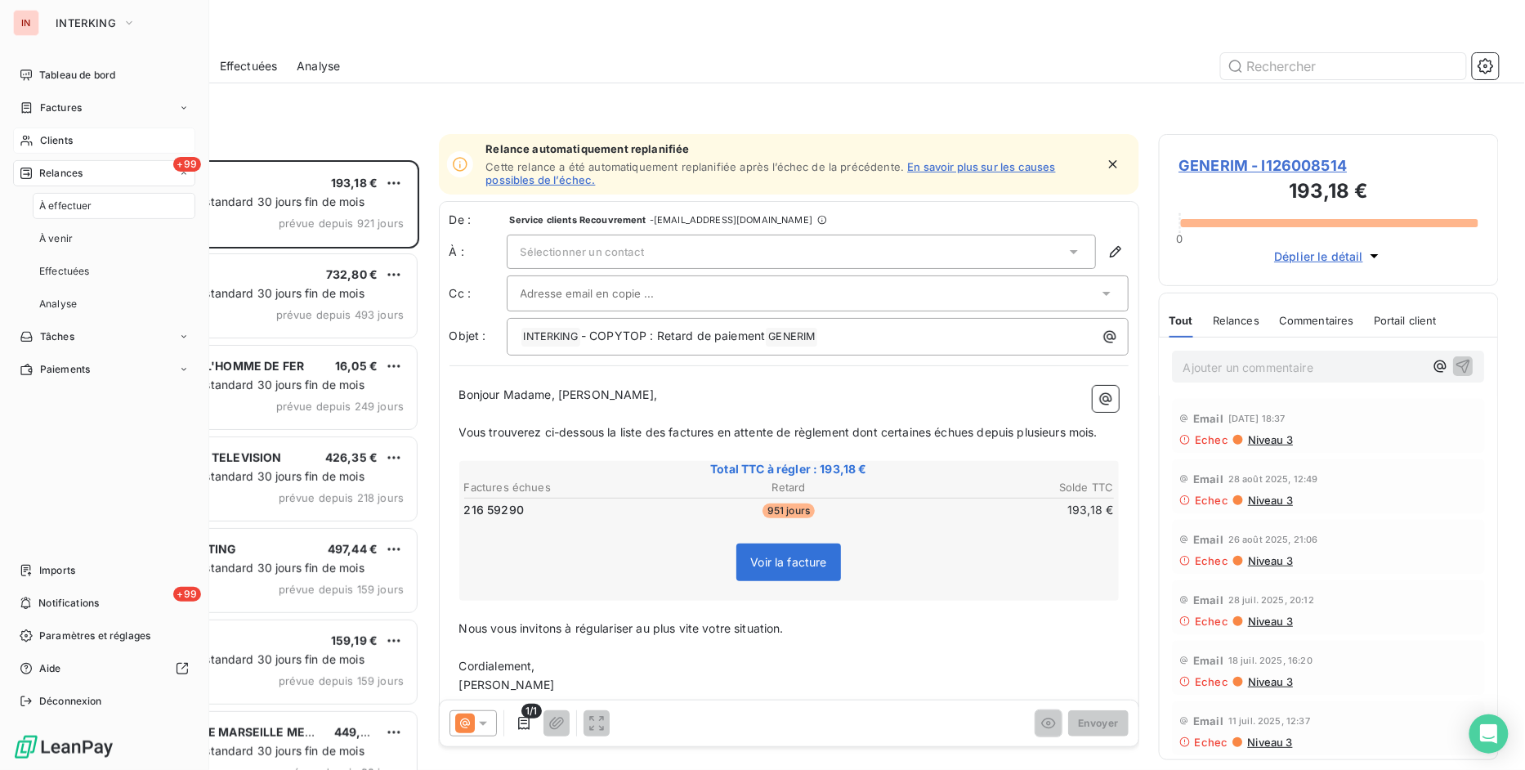
scroll to position [595, 327]
click at [66, 205] on span "À effectuer" at bounding box center [65, 206] width 53 height 15
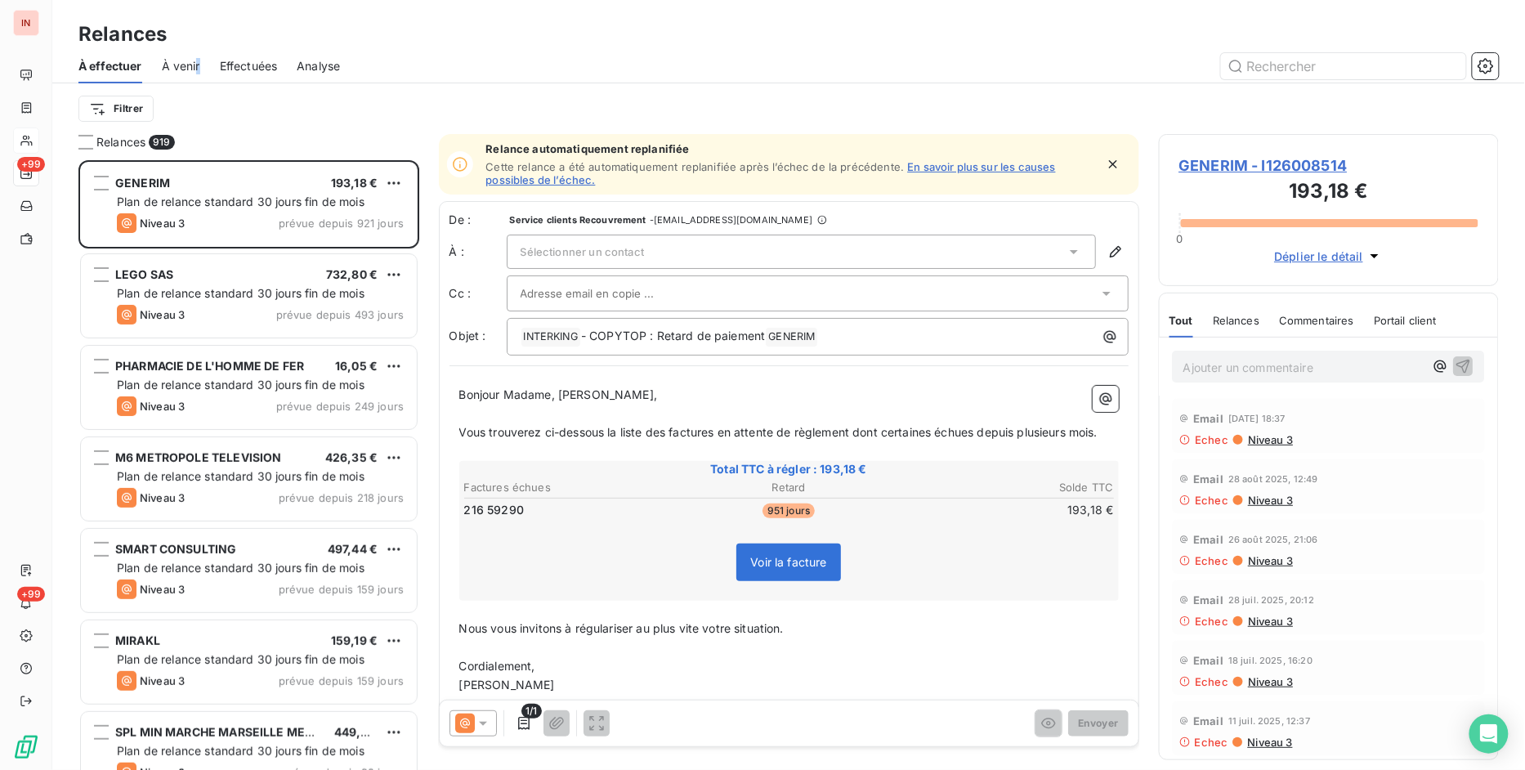
click at [191, 64] on div "À effectuer À venir Effectuées Analyse" at bounding box center [788, 66] width 1472 height 34
click at [190, 64] on span "À venir" at bounding box center [181, 66] width 38 height 16
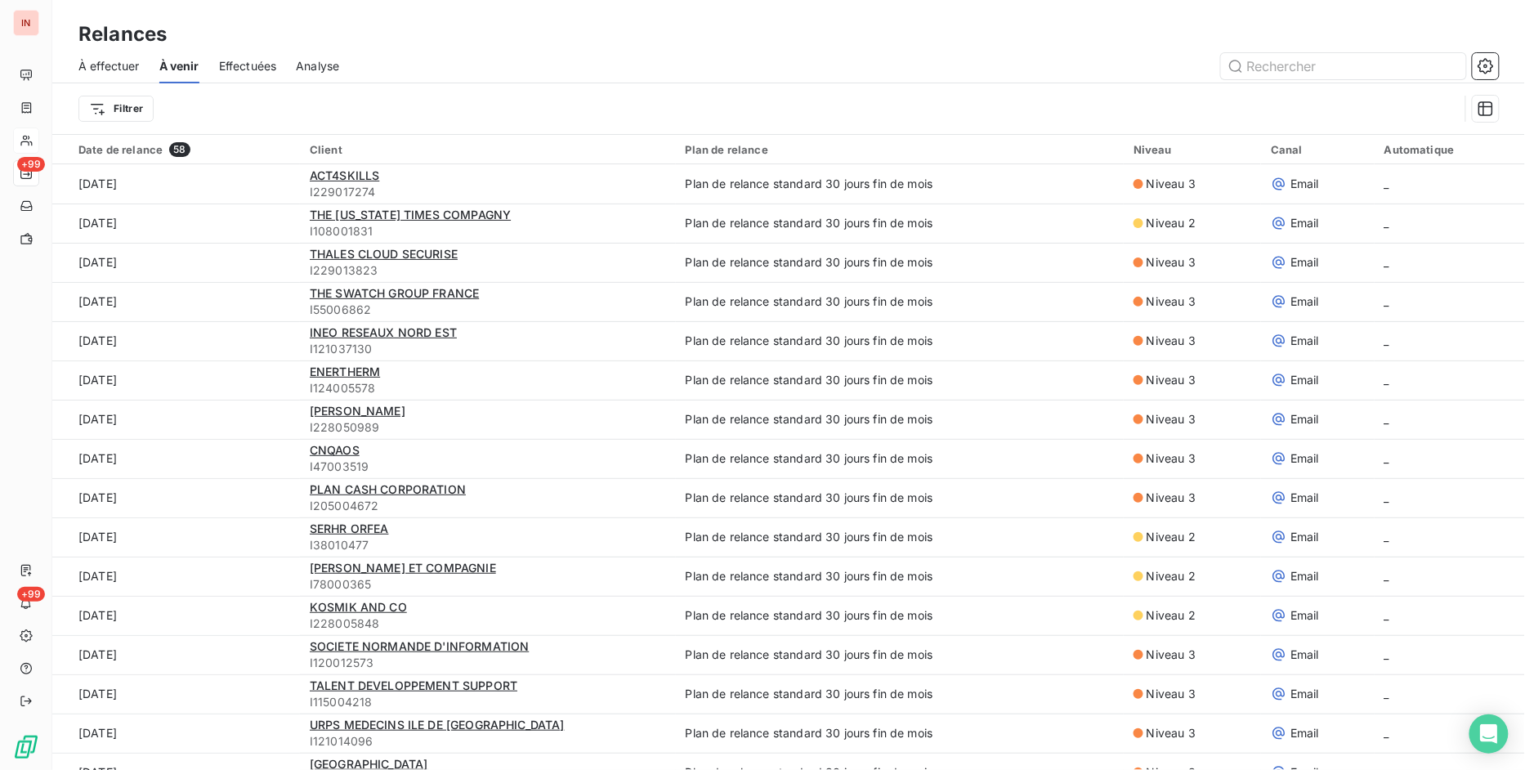
click at [125, 69] on span "À effectuer" at bounding box center [108, 66] width 61 height 16
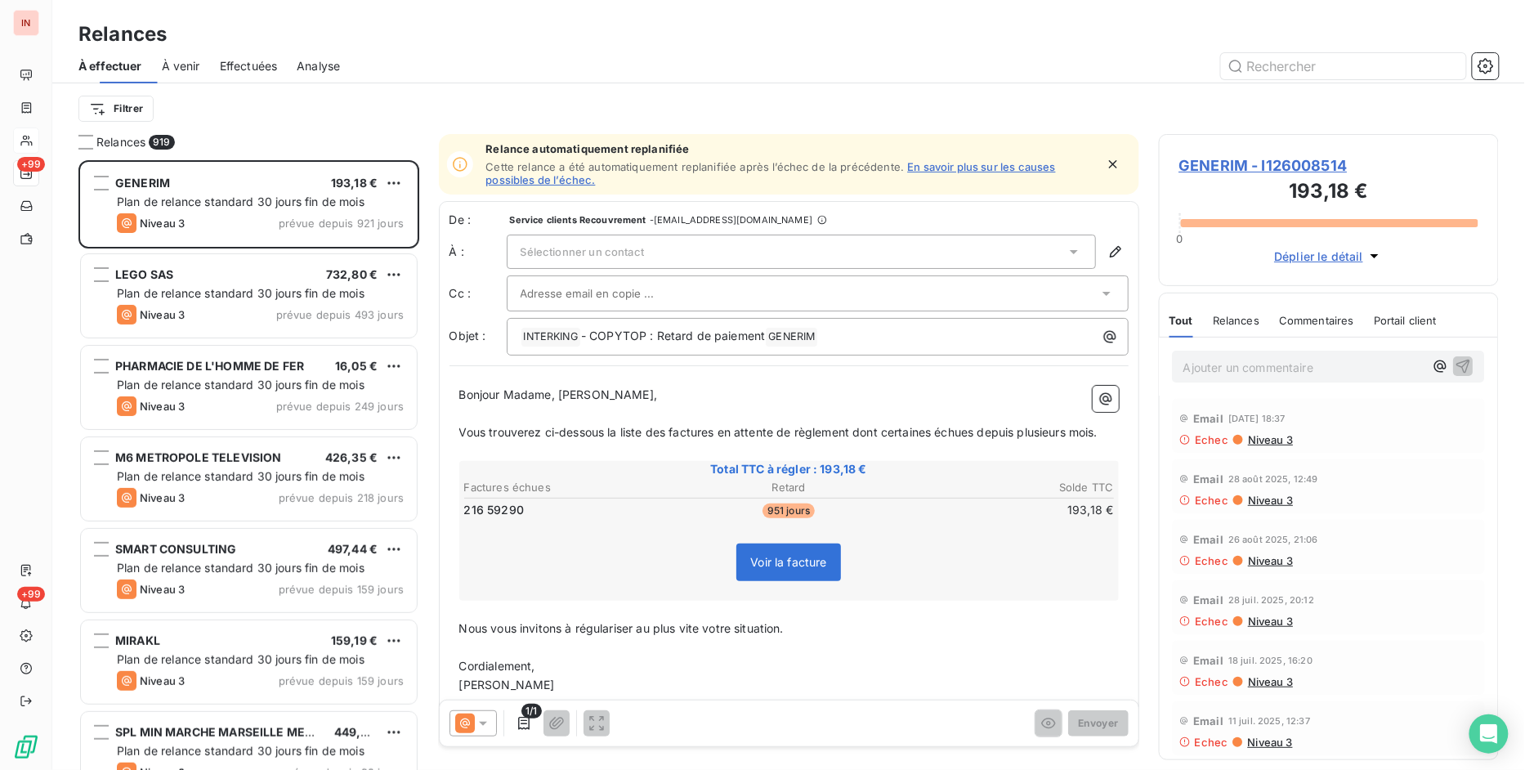
scroll to position [595, 327]
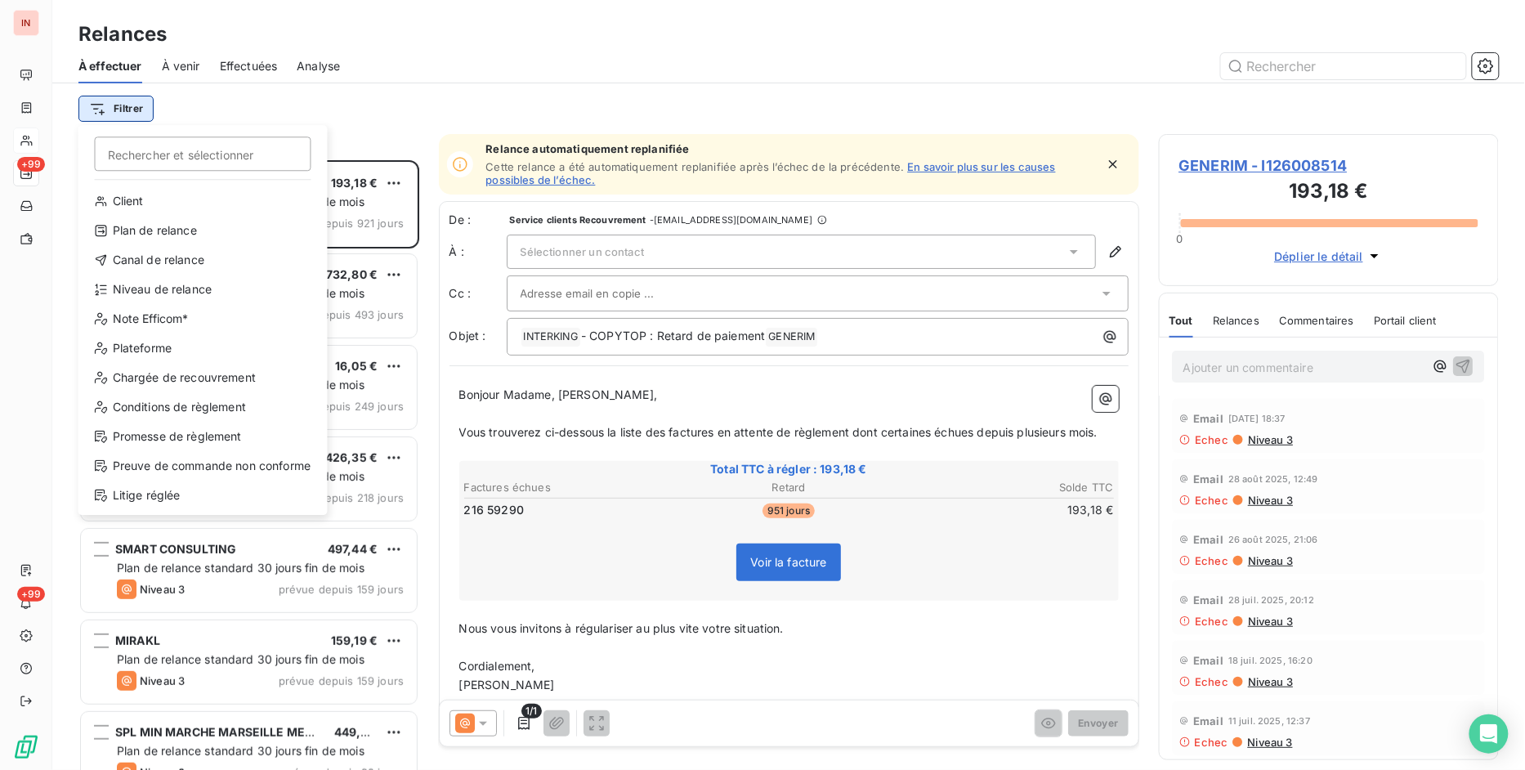
click at [119, 101] on html "IN +99 +99 Relances À effectuer À venir Effectuées Analyse Filtrer Rechercher e…" at bounding box center [762, 385] width 1525 height 770
click at [153, 287] on div "Niveau de relance" at bounding box center [203, 289] width 236 height 26
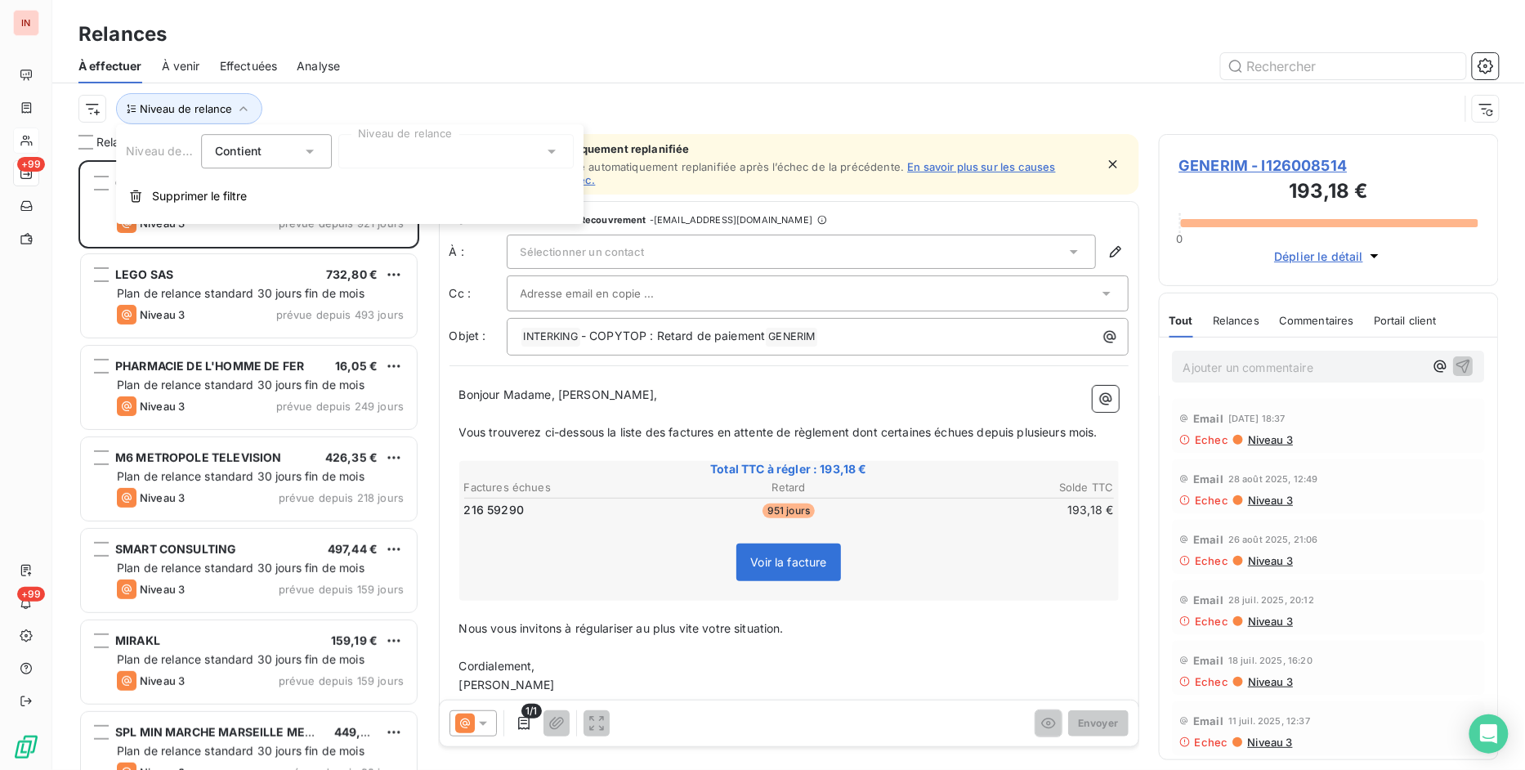
click at [382, 147] on div at bounding box center [455, 151] width 235 height 34
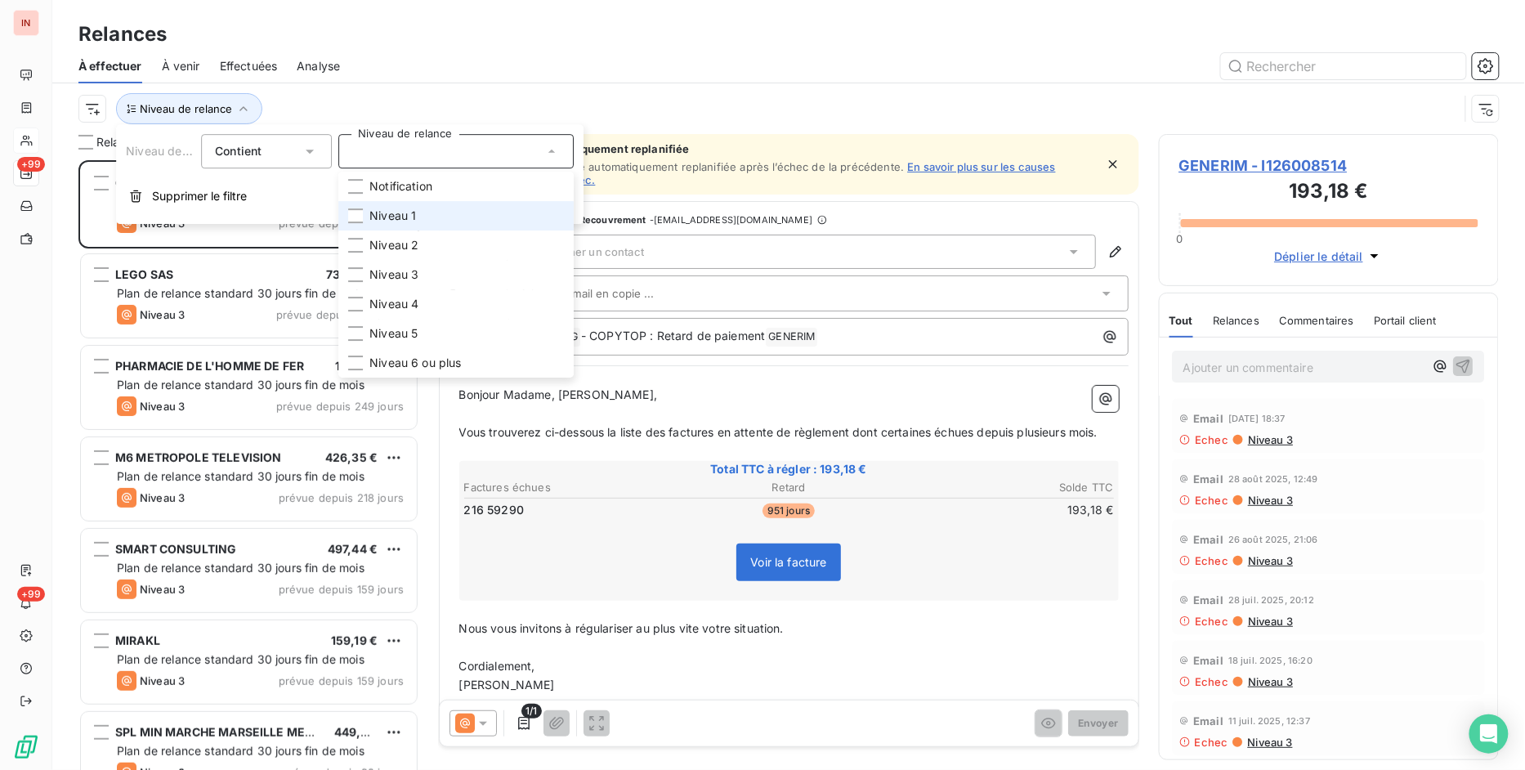
click at [406, 212] on span "Niveau 1" at bounding box center [392, 216] width 47 height 16
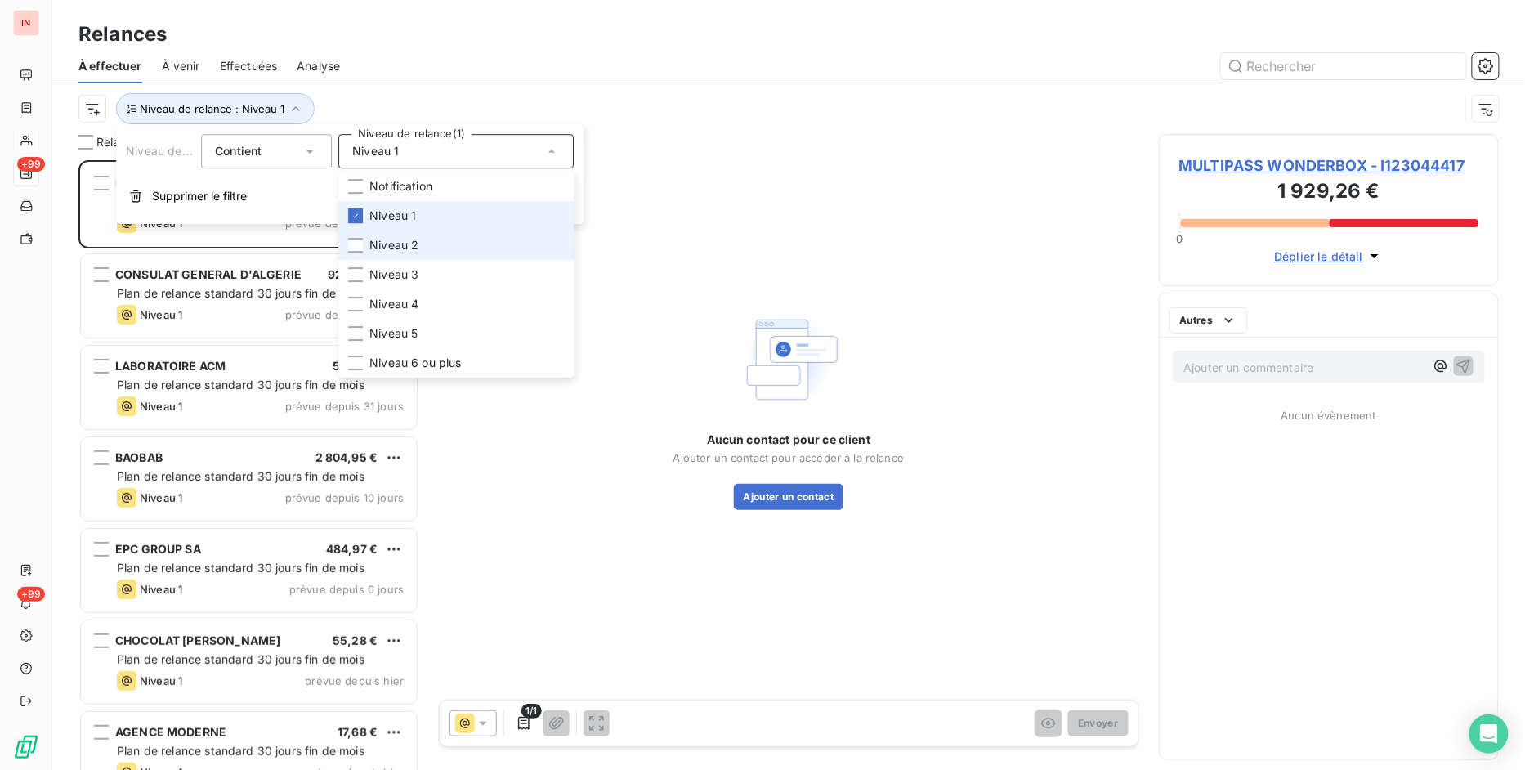
scroll to position [596, 327]
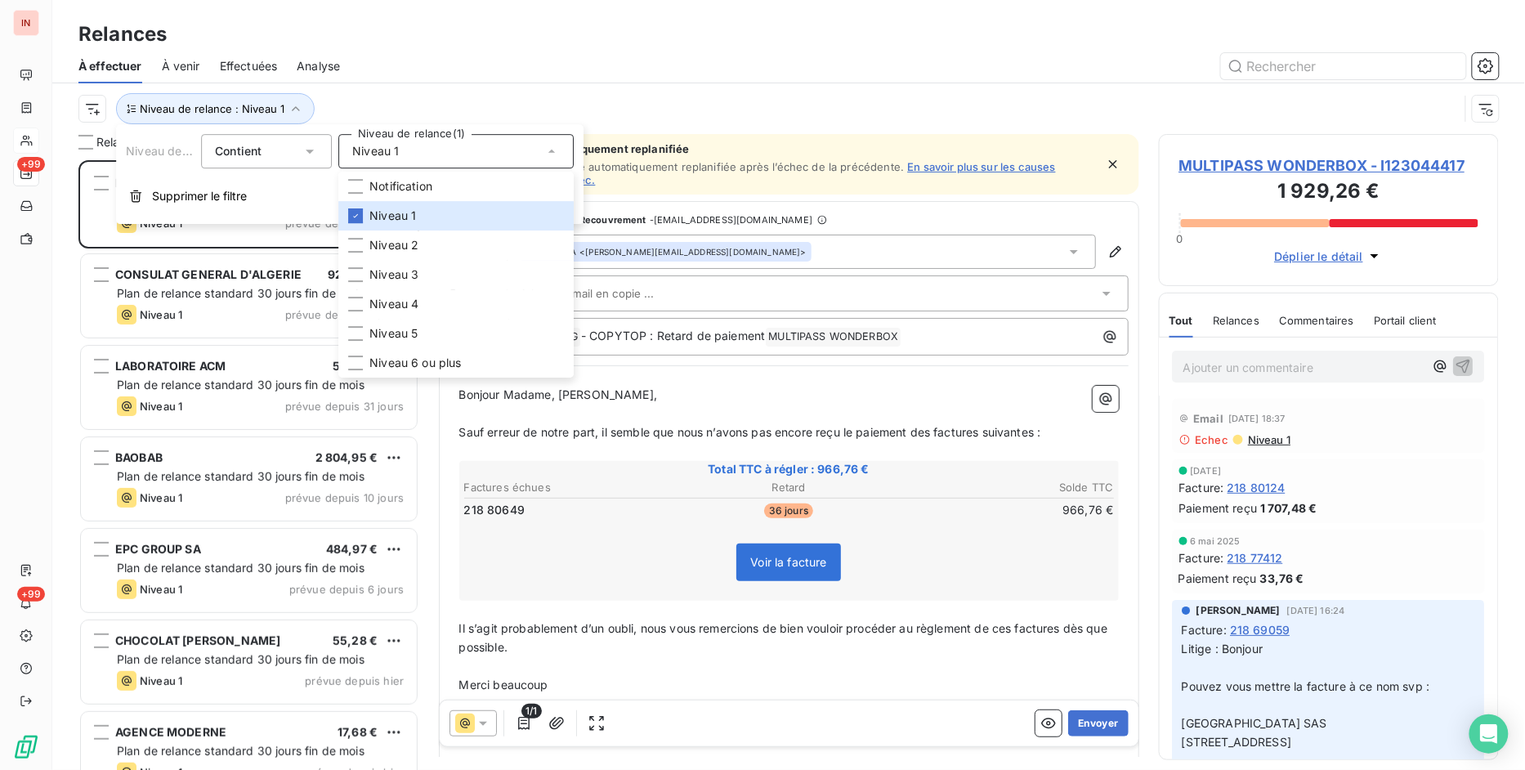
click at [729, 33] on div "Relances" at bounding box center [788, 34] width 1472 height 29
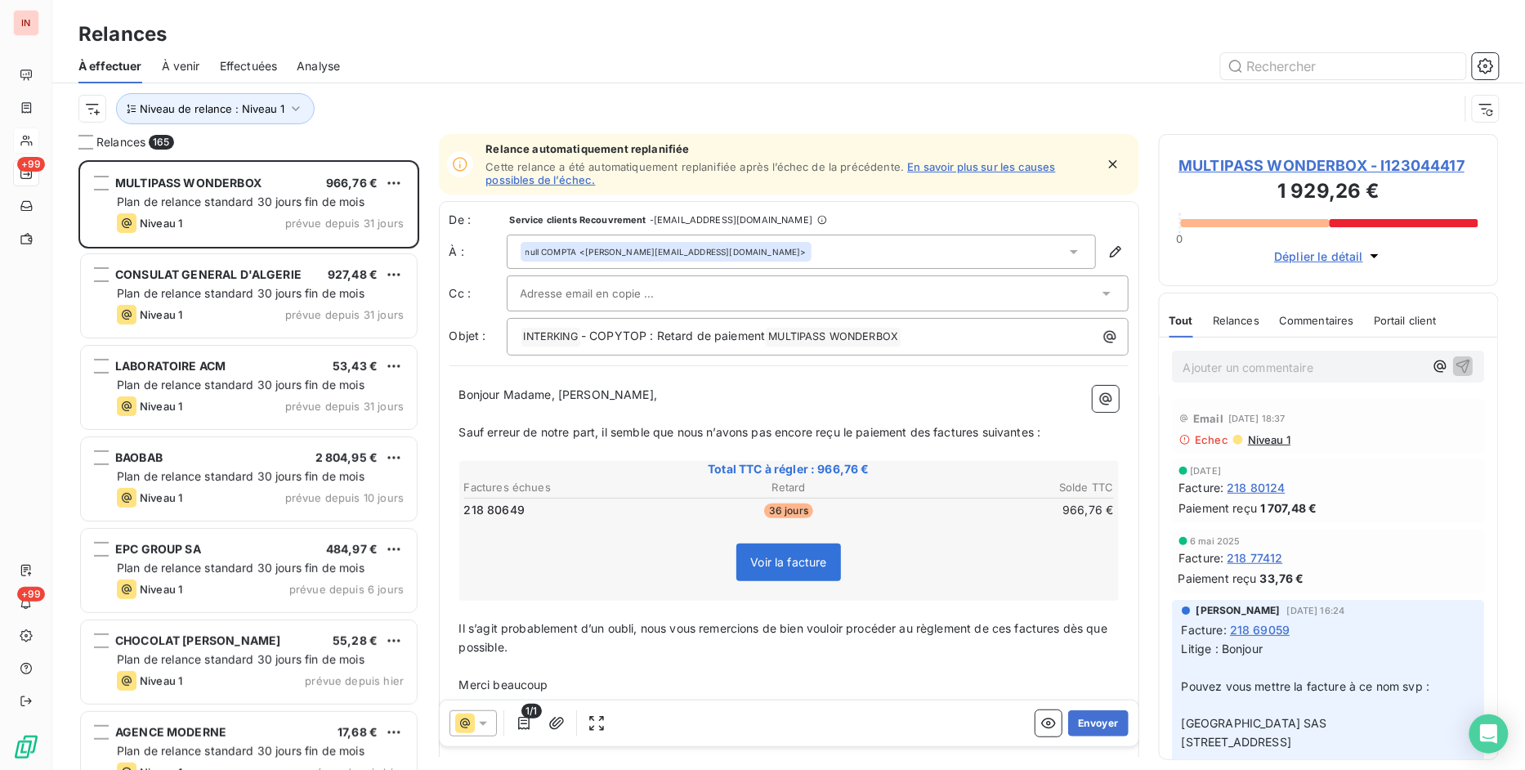
click at [167, 66] on span "À venir" at bounding box center [181, 66] width 38 height 16
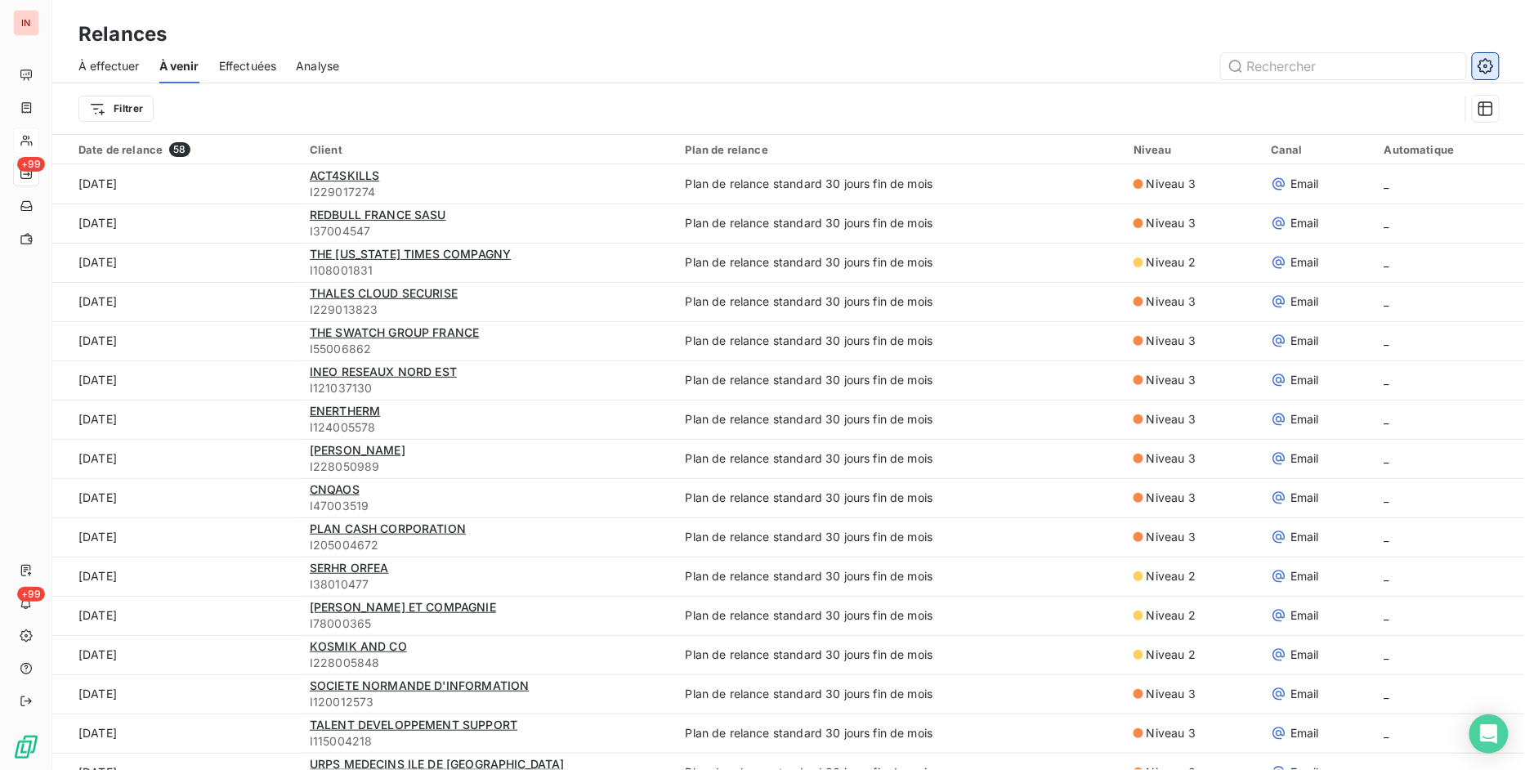
click at [1480, 63] on icon "button" at bounding box center [1485, 66] width 16 height 16
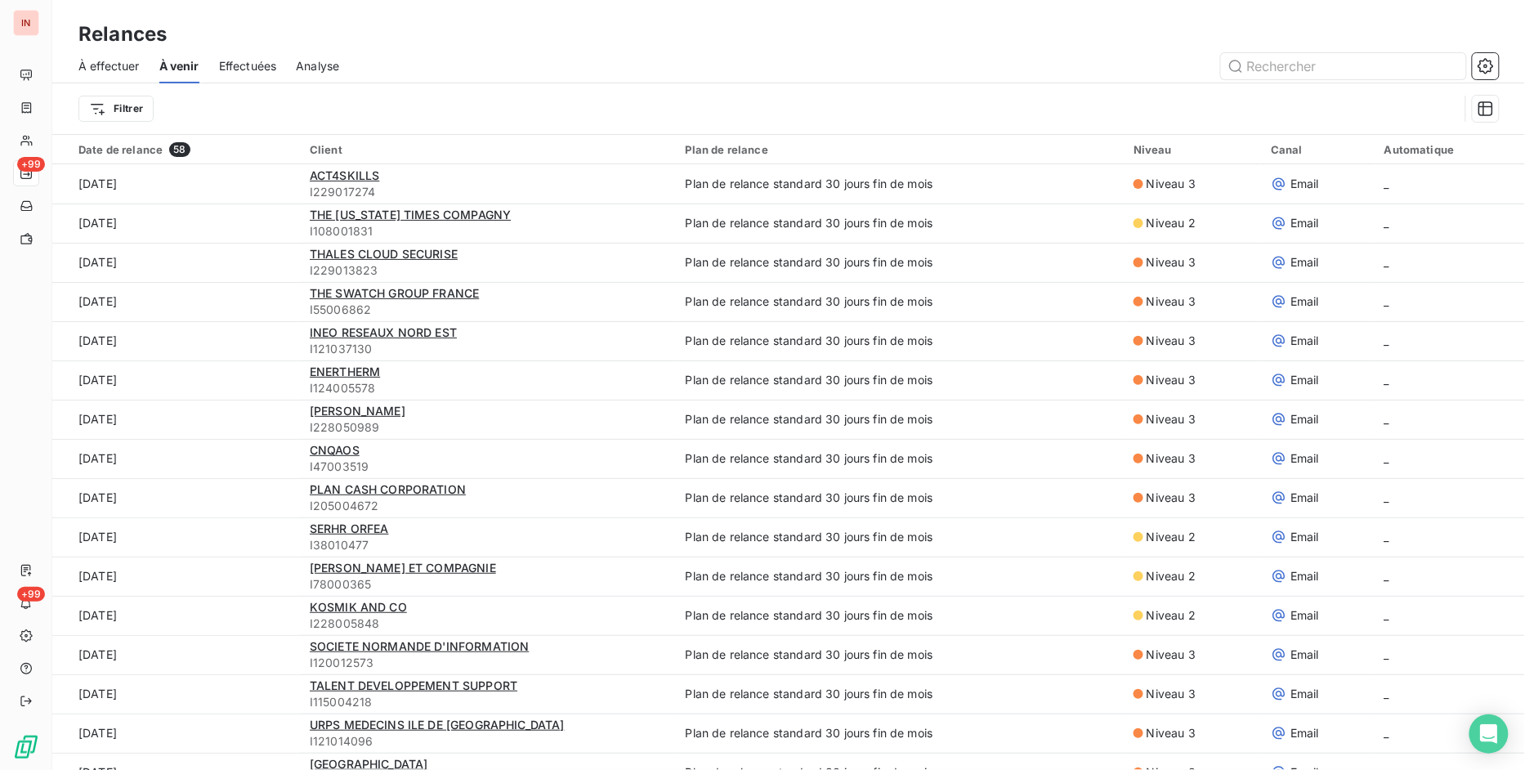
click at [131, 64] on span "À effectuer" at bounding box center [108, 66] width 61 height 16
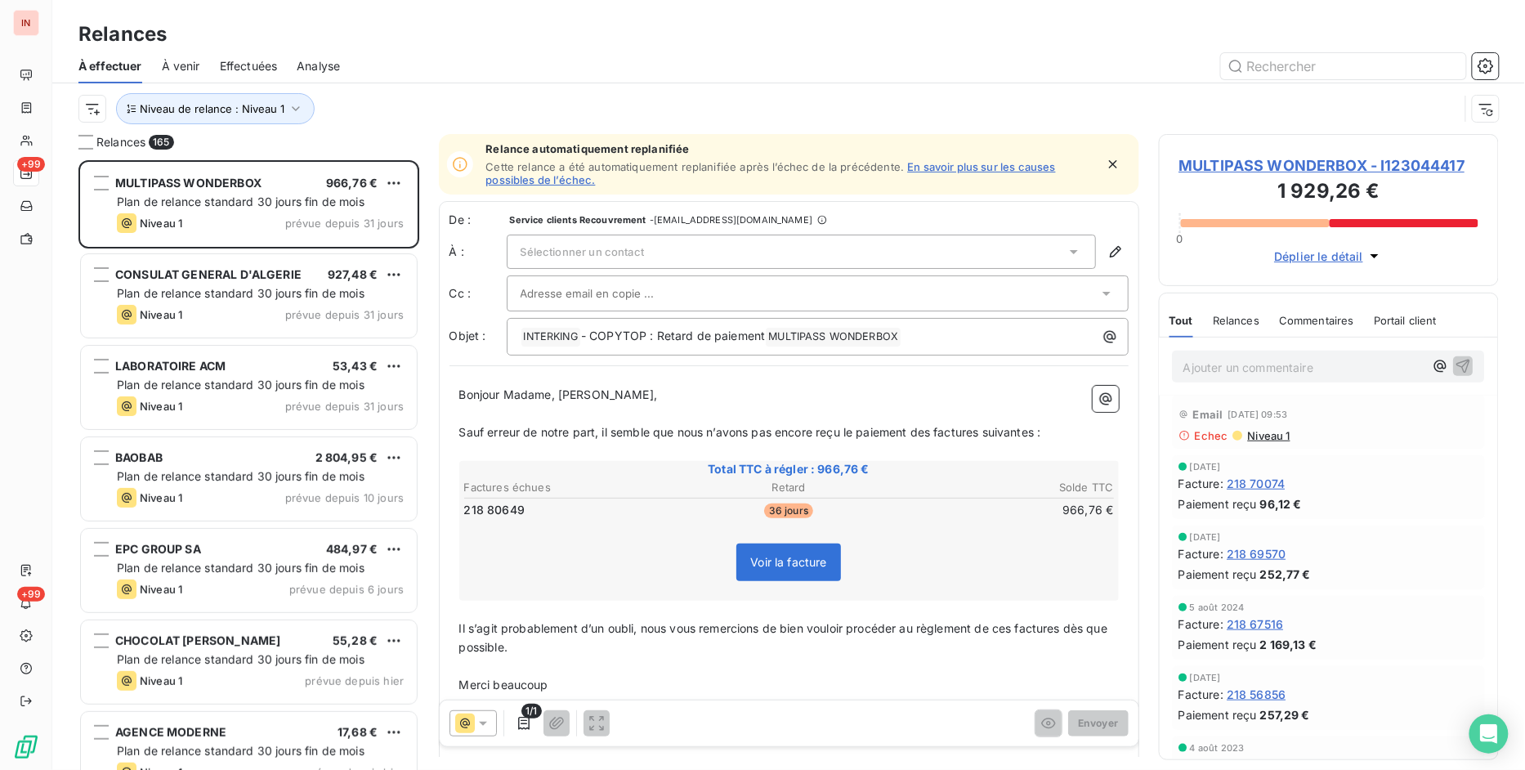
scroll to position [572, 0]
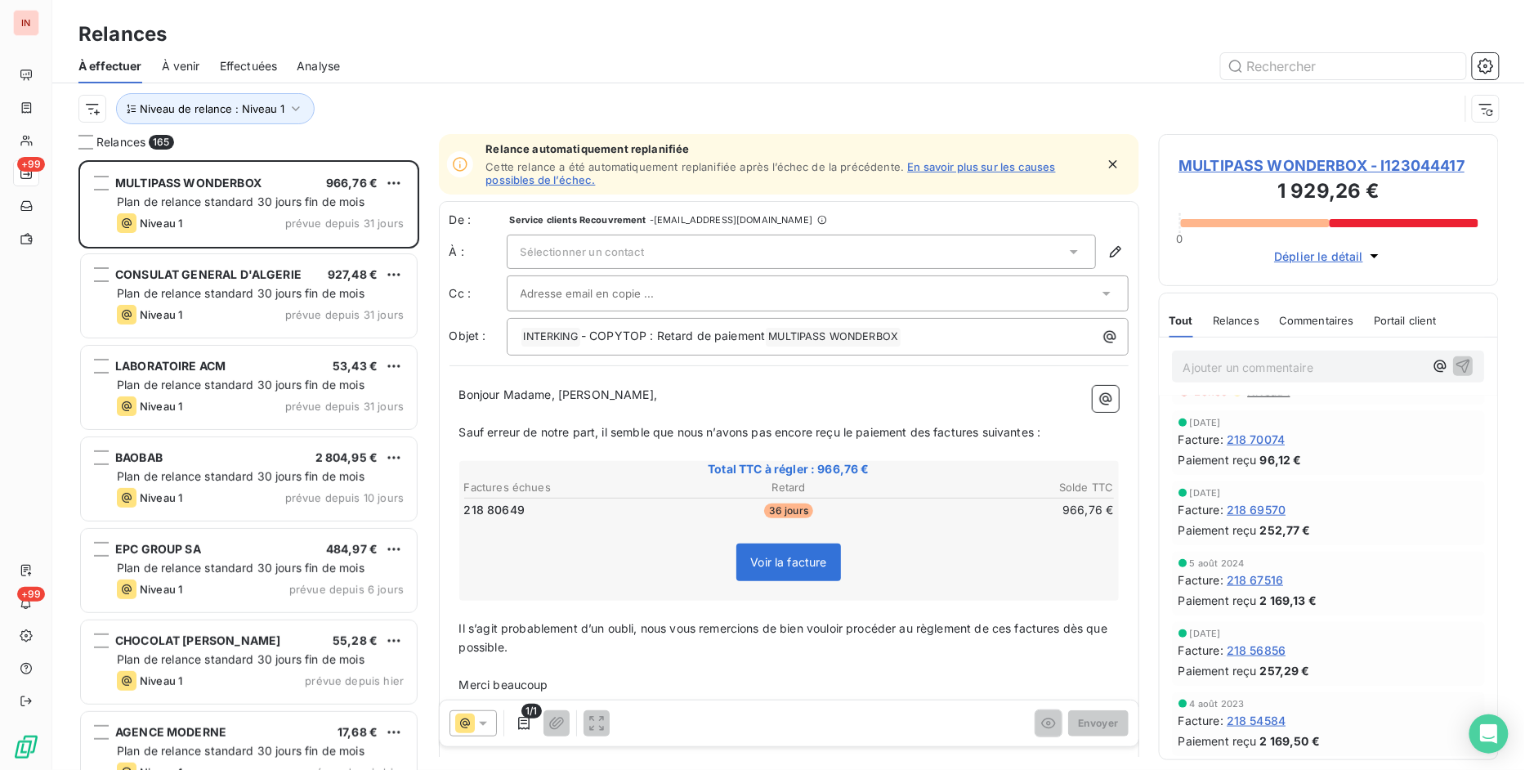
click at [782, 46] on div "Relances" at bounding box center [788, 34] width 1472 height 29
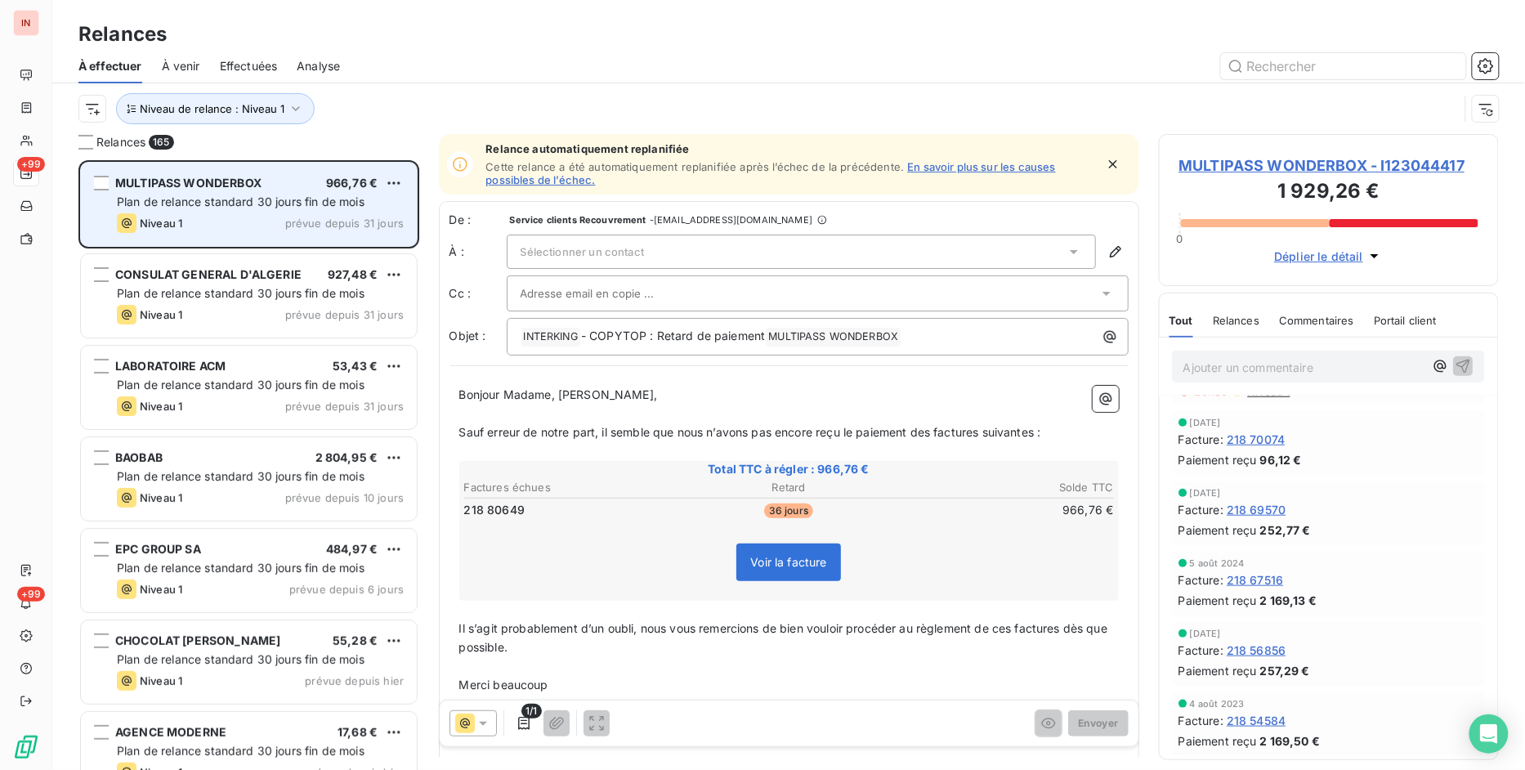
click at [279, 208] on span "Plan de relance standard 30 jours fin de mois" at bounding box center [241, 201] width 248 height 14
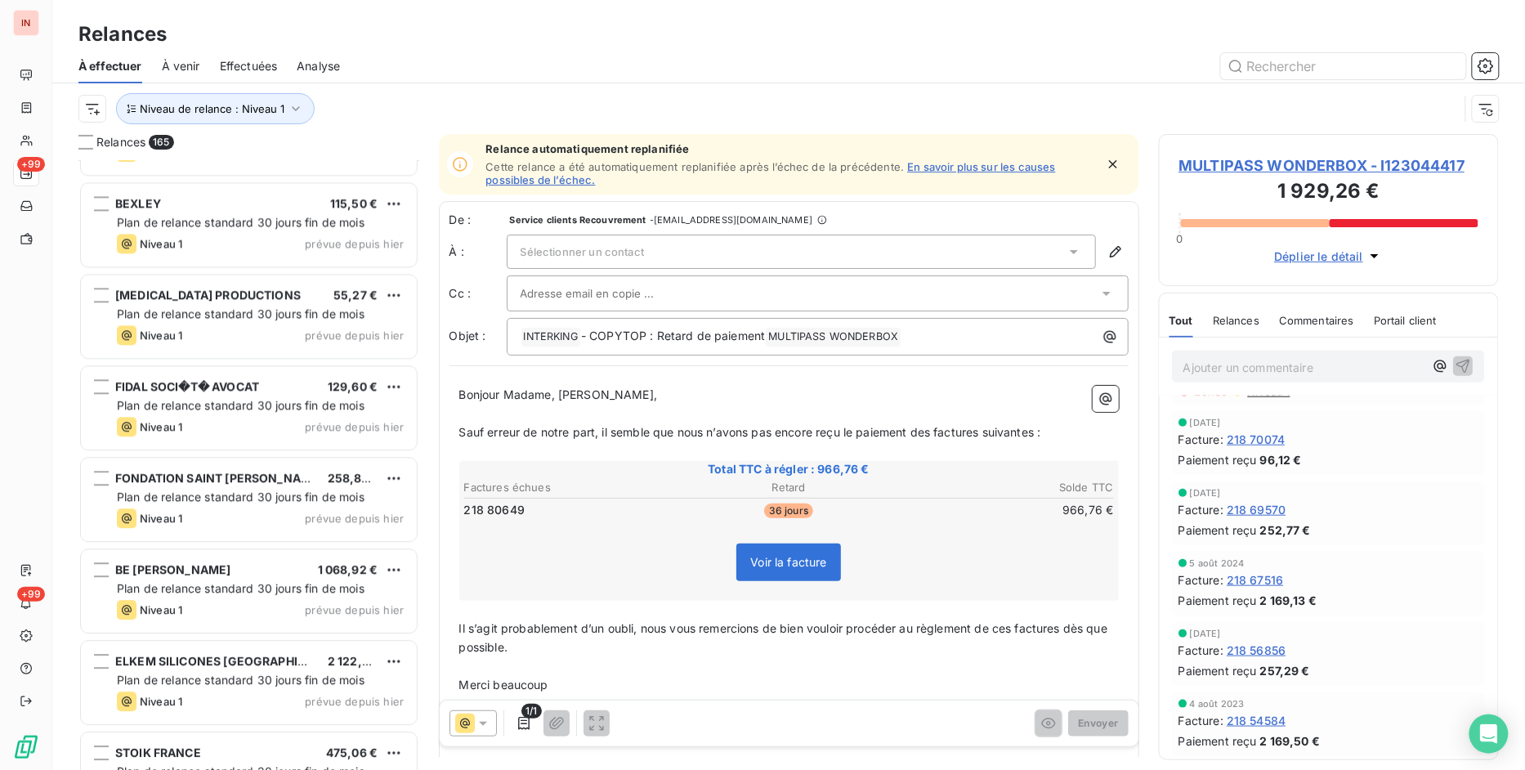
scroll to position [1489, 0]
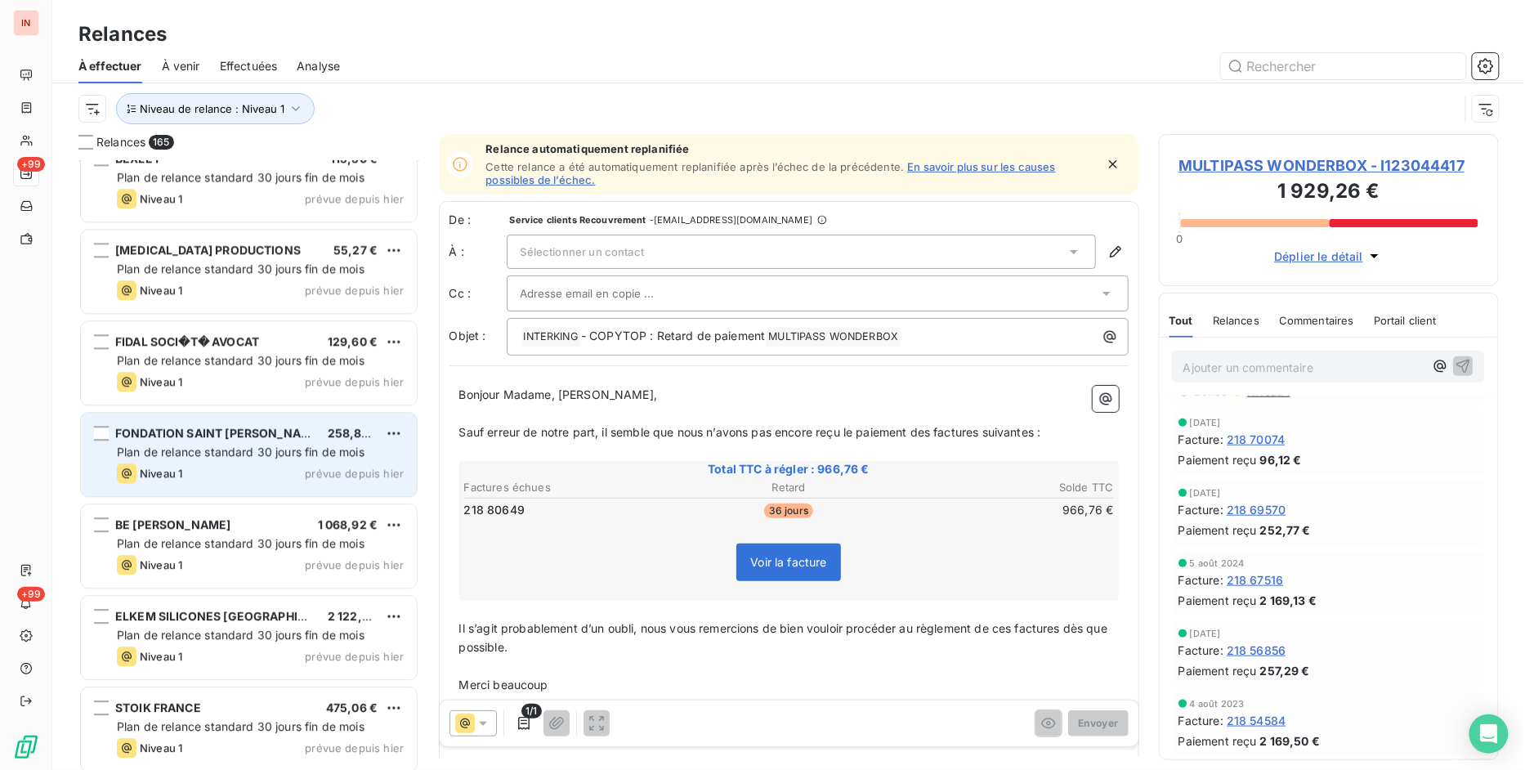
click at [238, 472] on div "Niveau 1 prévue depuis hier" at bounding box center [260, 473] width 287 height 20
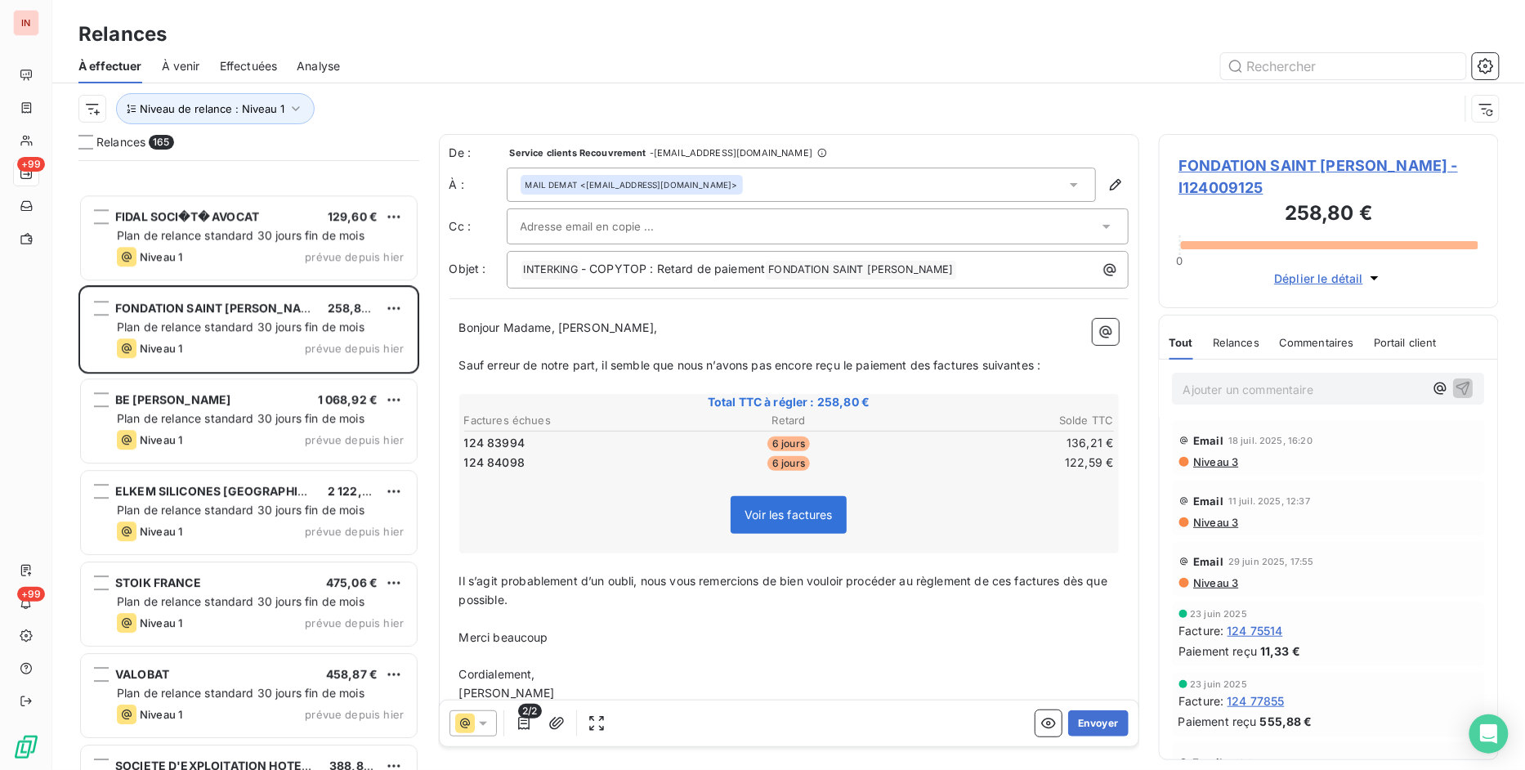
scroll to position [1852, 0]
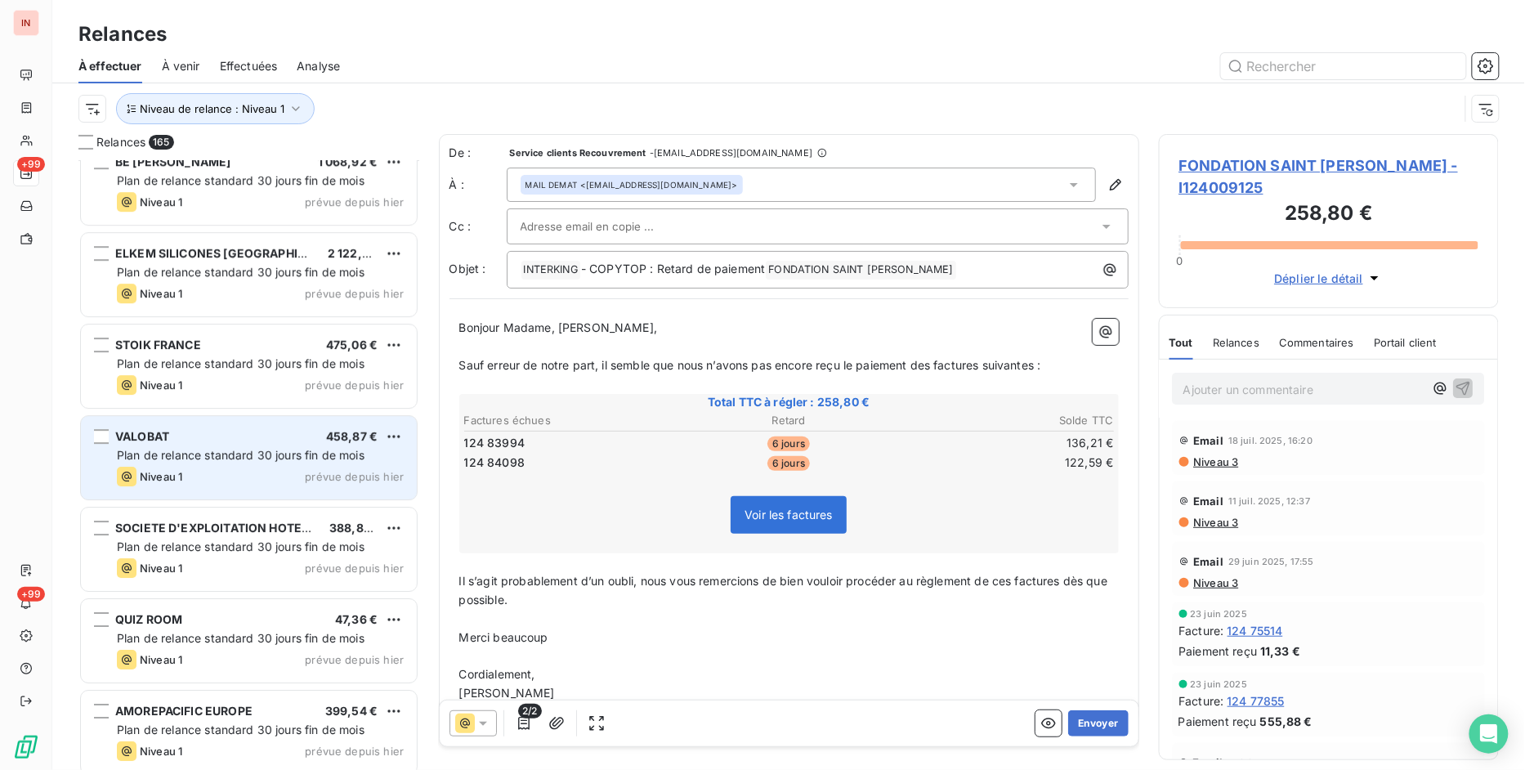
click at [239, 422] on div "VALOBAT 458,87 € Plan de relance standard 30 jours fin de mois Niveau 1 prévue …" at bounding box center [249, 457] width 336 height 83
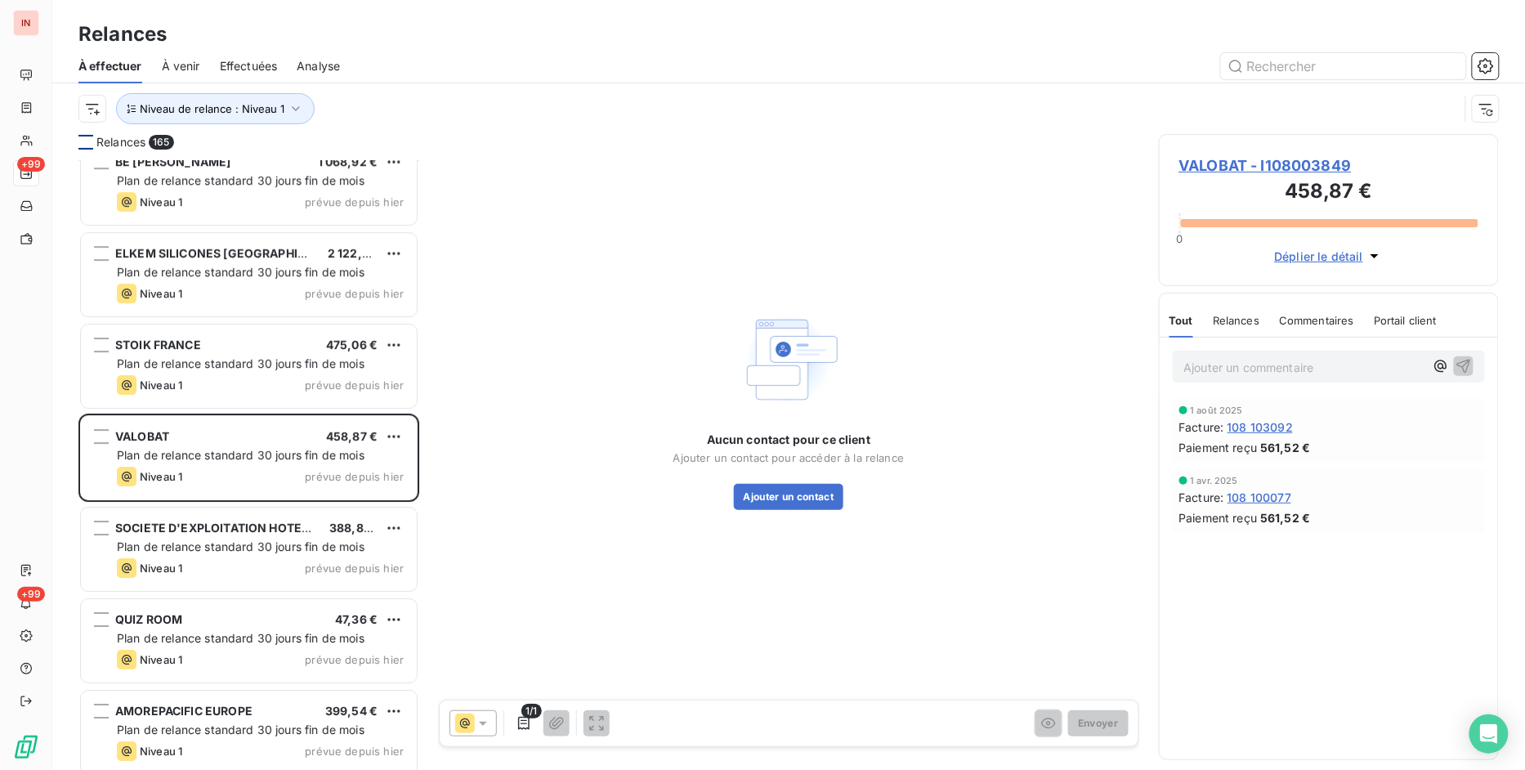
click at [92, 147] on div at bounding box center [85, 142] width 15 height 15
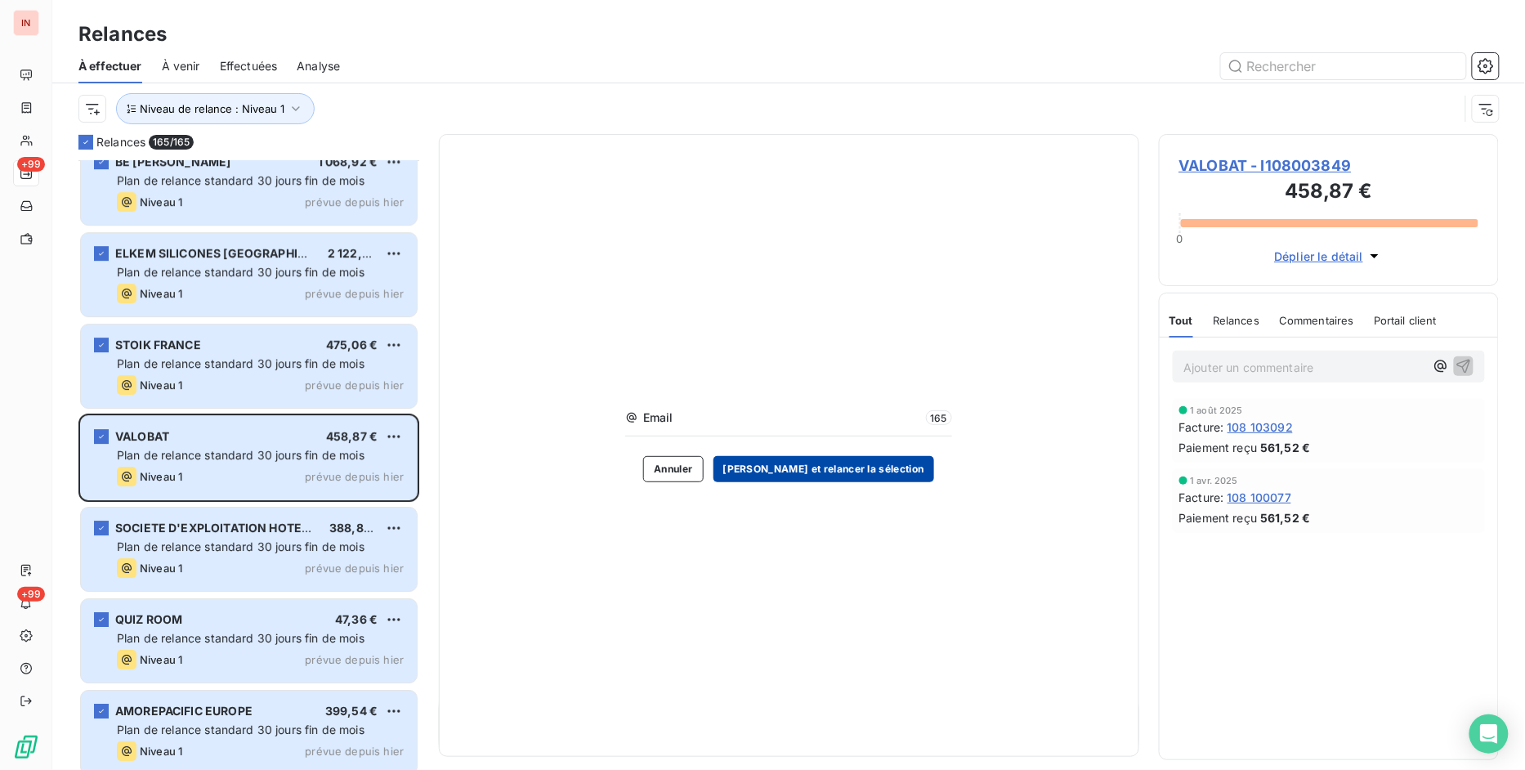
click at [839, 469] on button "[PERSON_NAME] et relancer la sélection" at bounding box center [823, 469] width 221 height 26
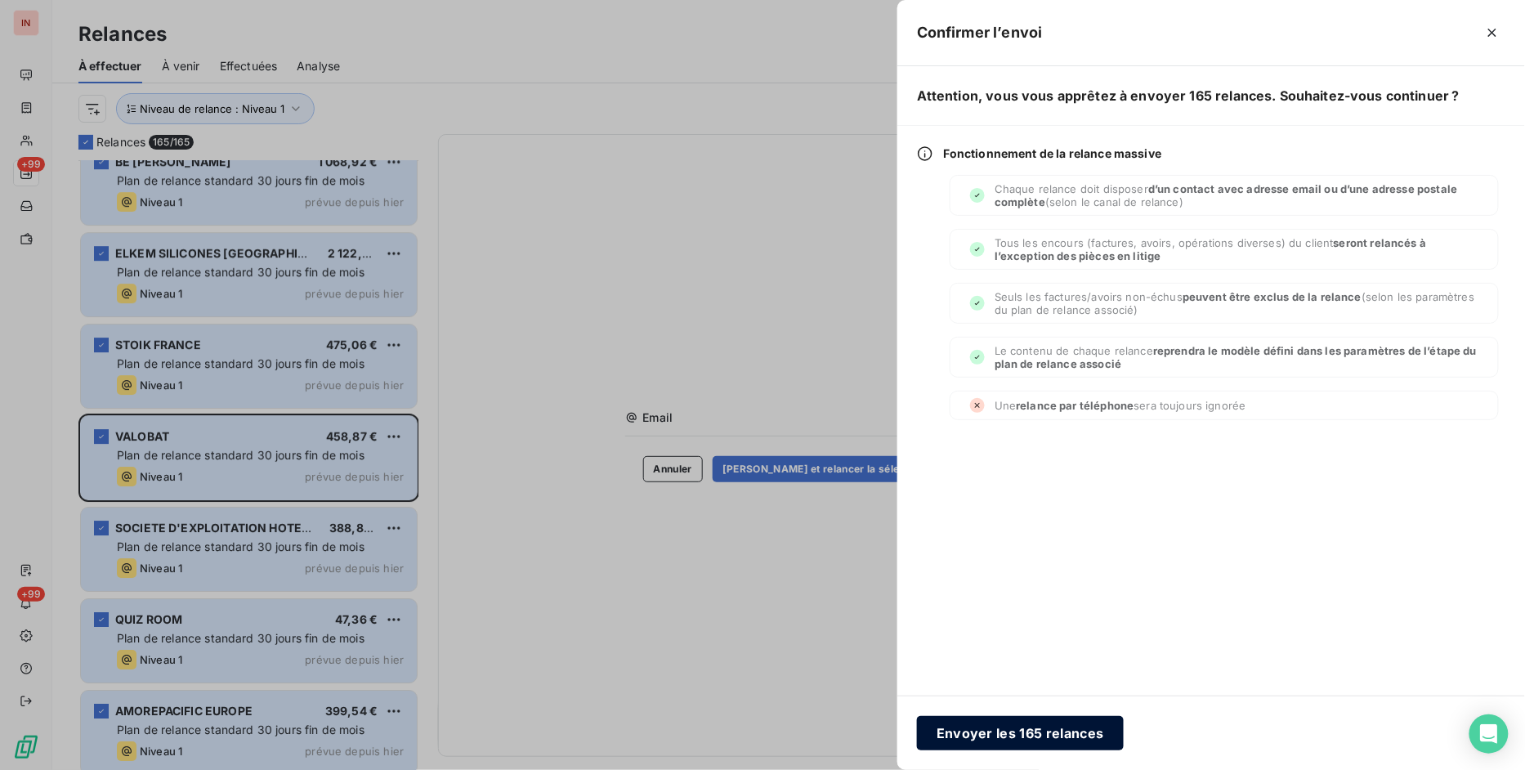
click at [1032, 730] on button "Envoyer les 165 relances" at bounding box center [1020, 733] width 207 height 34
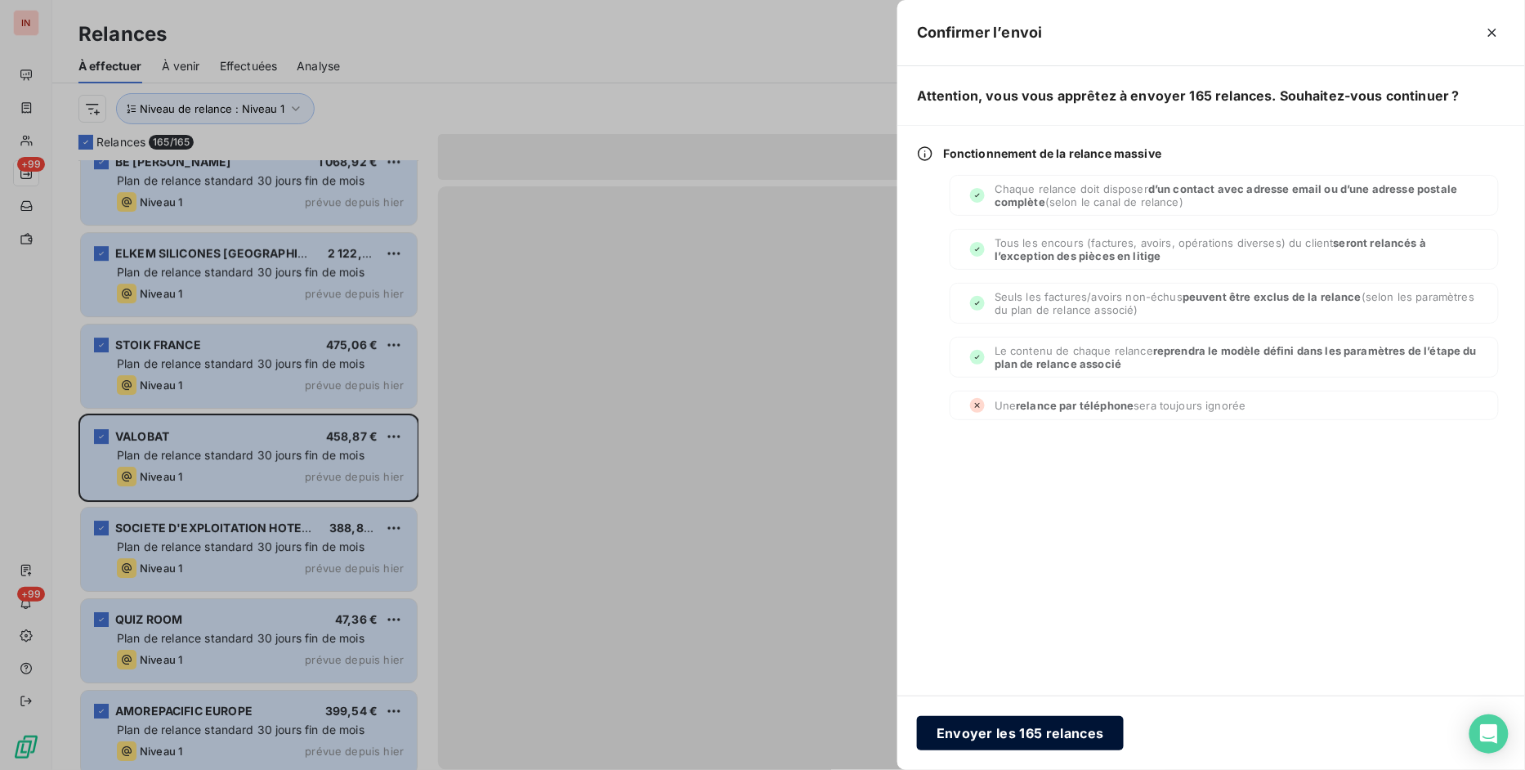
click at [1057, 734] on button "Envoyer les 165 relances" at bounding box center [1020, 733] width 207 height 34
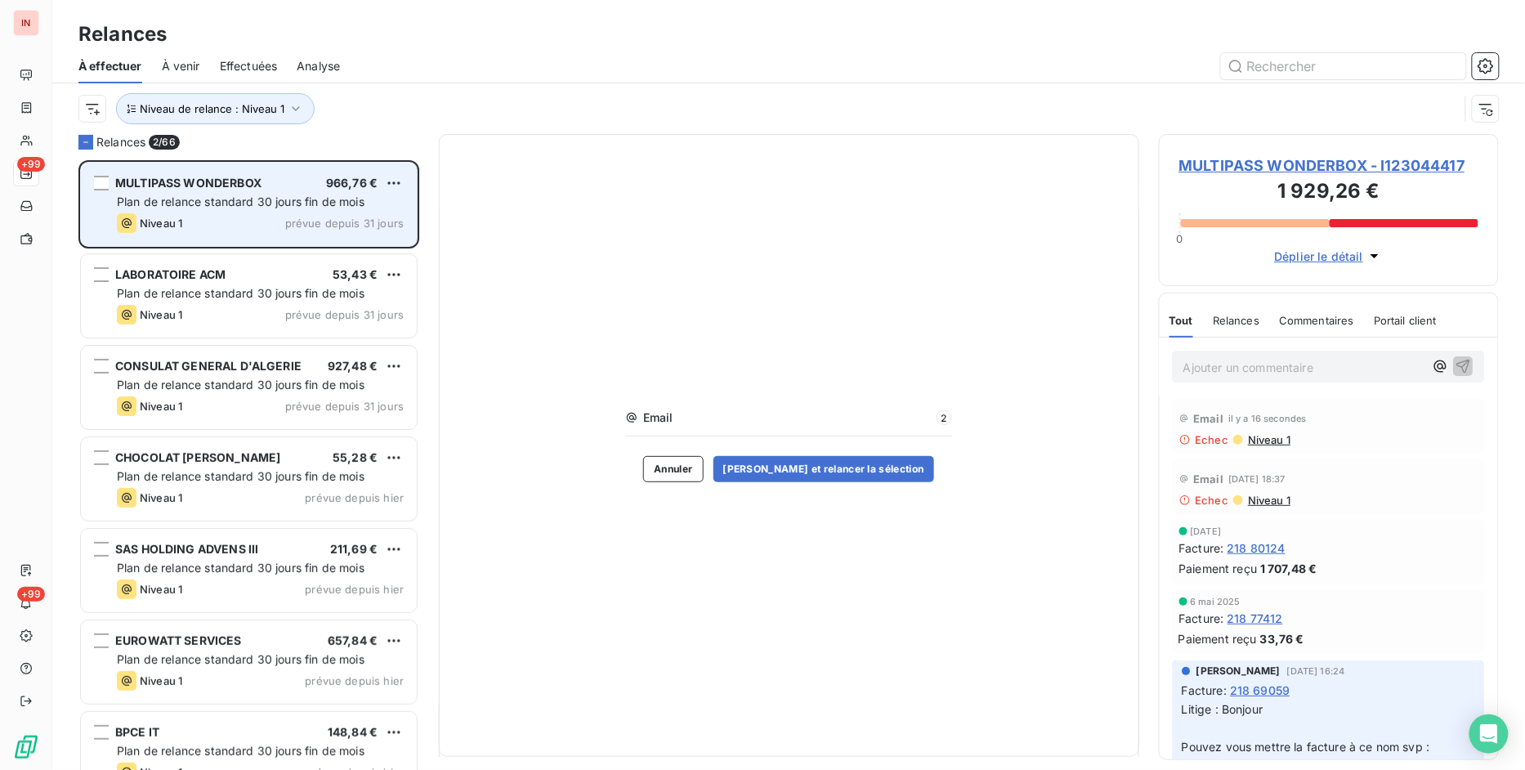
click at [270, 204] on span "Plan de relance standard 30 jours fin de mois" at bounding box center [241, 201] width 248 height 14
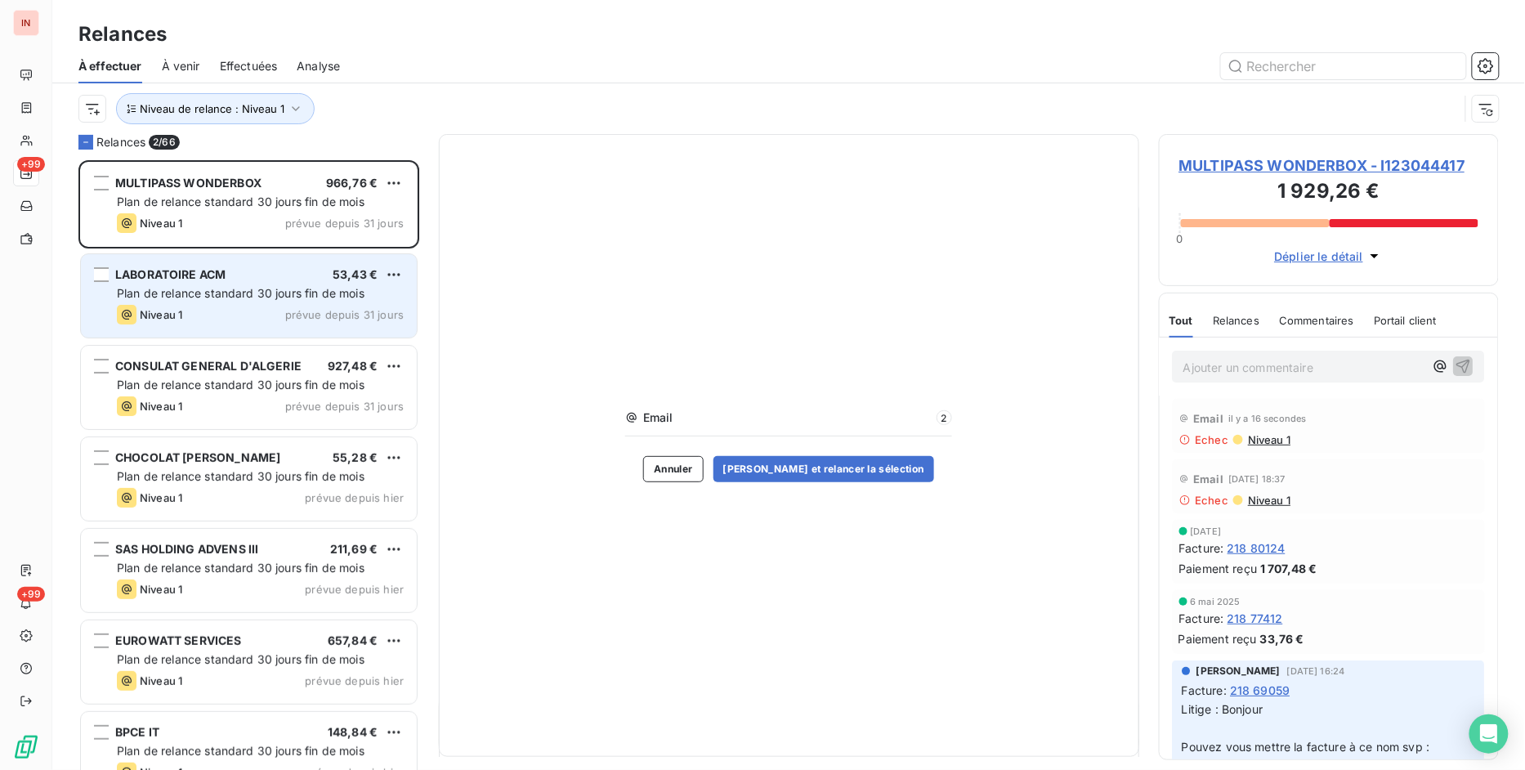
click at [238, 311] on div "Niveau 1 prévue depuis 31 jours" at bounding box center [260, 315] width 287 height 20
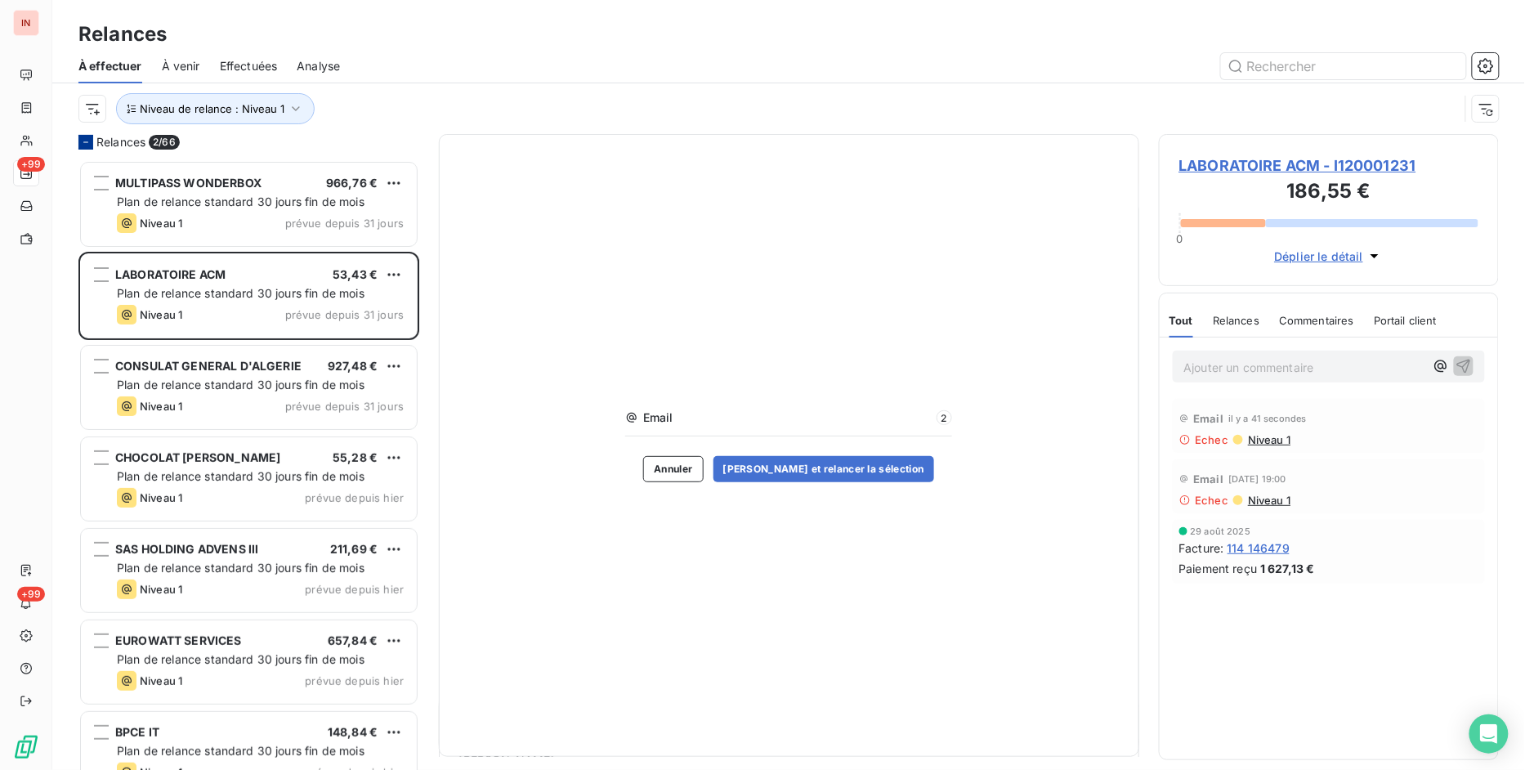
click at [83, 141] on icon at bounding box center [86, 142] width 10 height 10
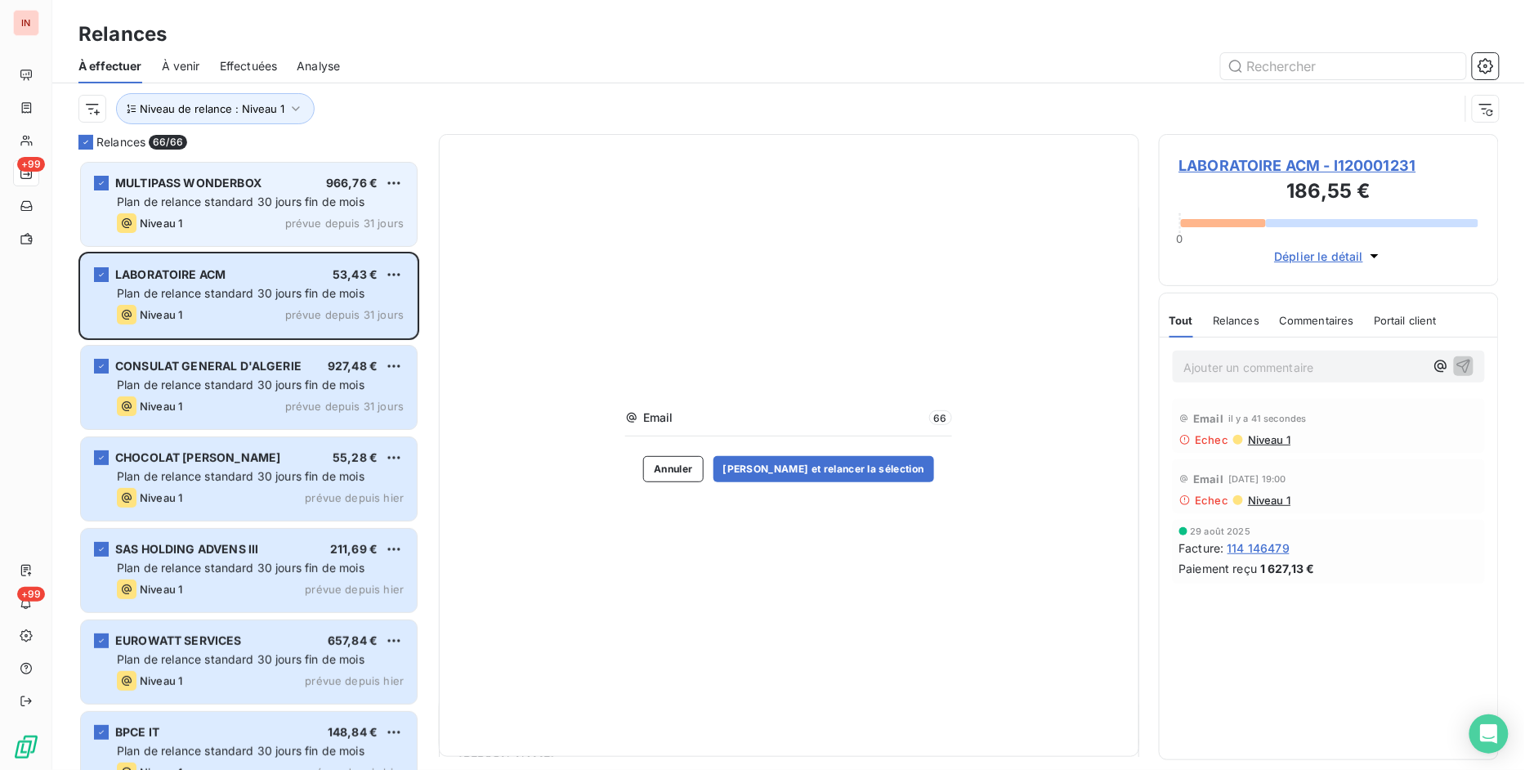
drag, startPoint x: 88, startPoint y: 142, endPoint x: 126, endPoint y: 178, distance: 52.0
click at [88, 141] on icon at bounding box center [86, 142] width 10 height 10
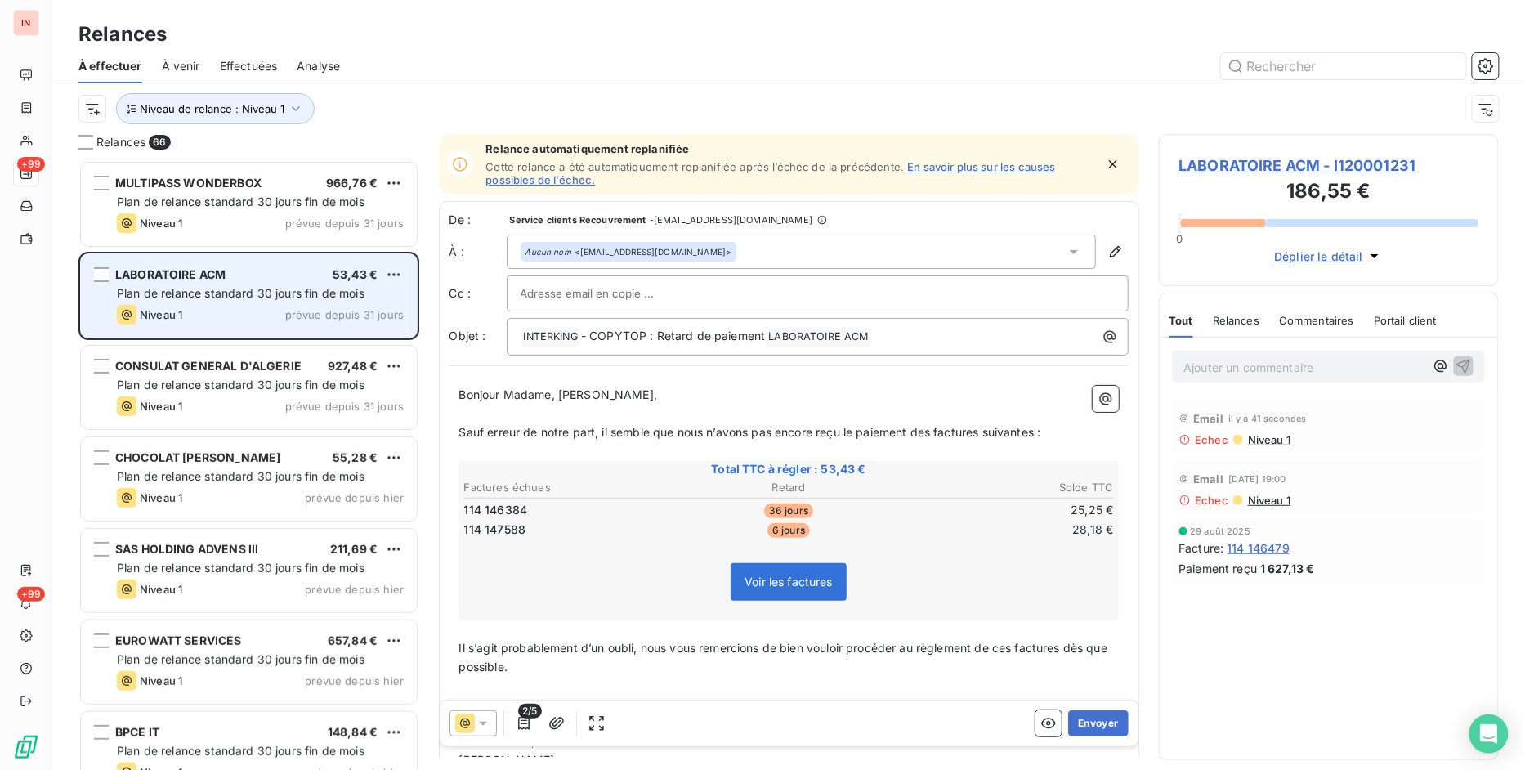
click at [217, 299] on span "Plan de relance standard 30 jours fin de mois" at bounding box center [241, 293] width 248 height 14
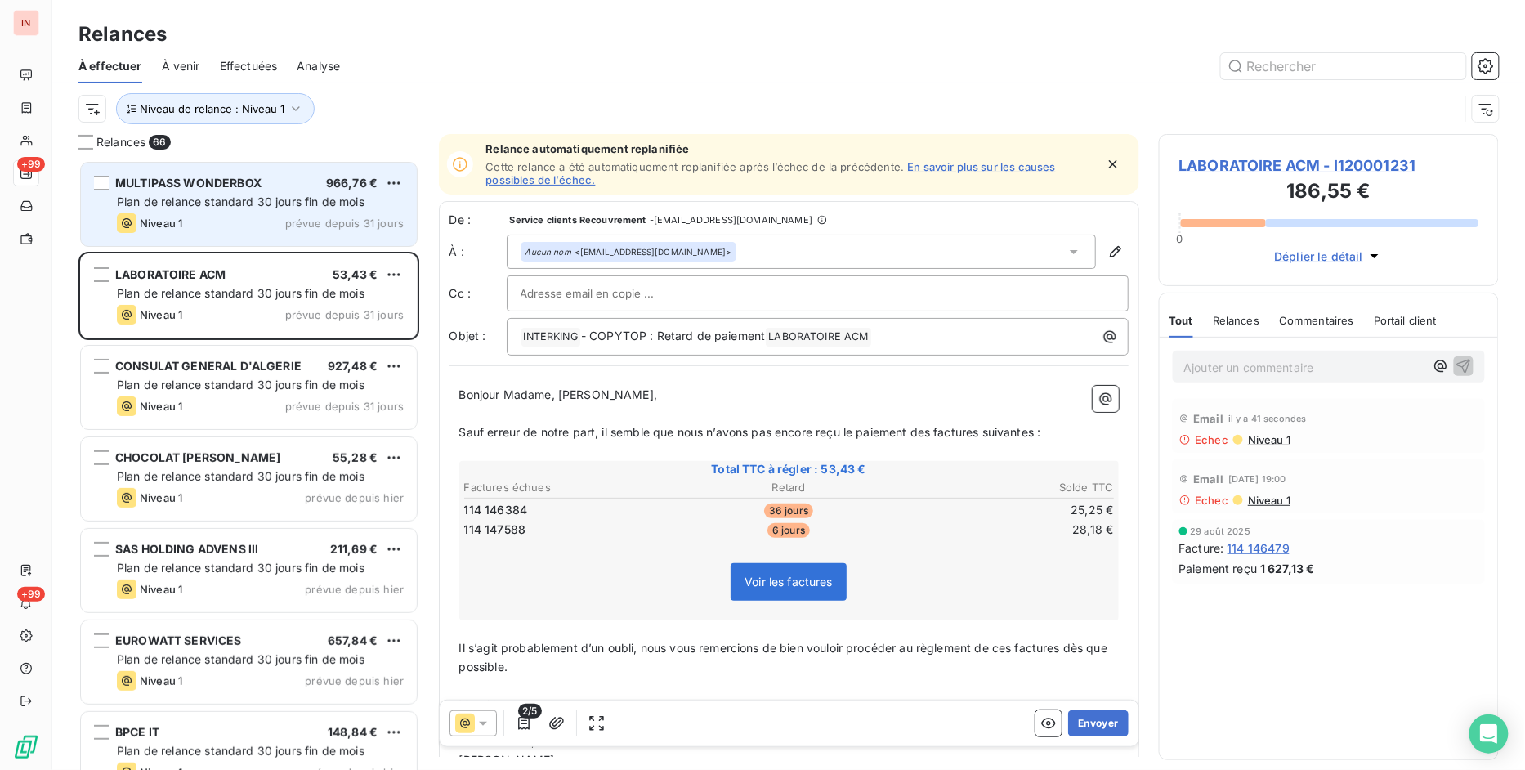
click at [207, 196] on span "Plan de relance standard 30 jours fin de mois" at bounding box center [241, 201] width 248 height 14
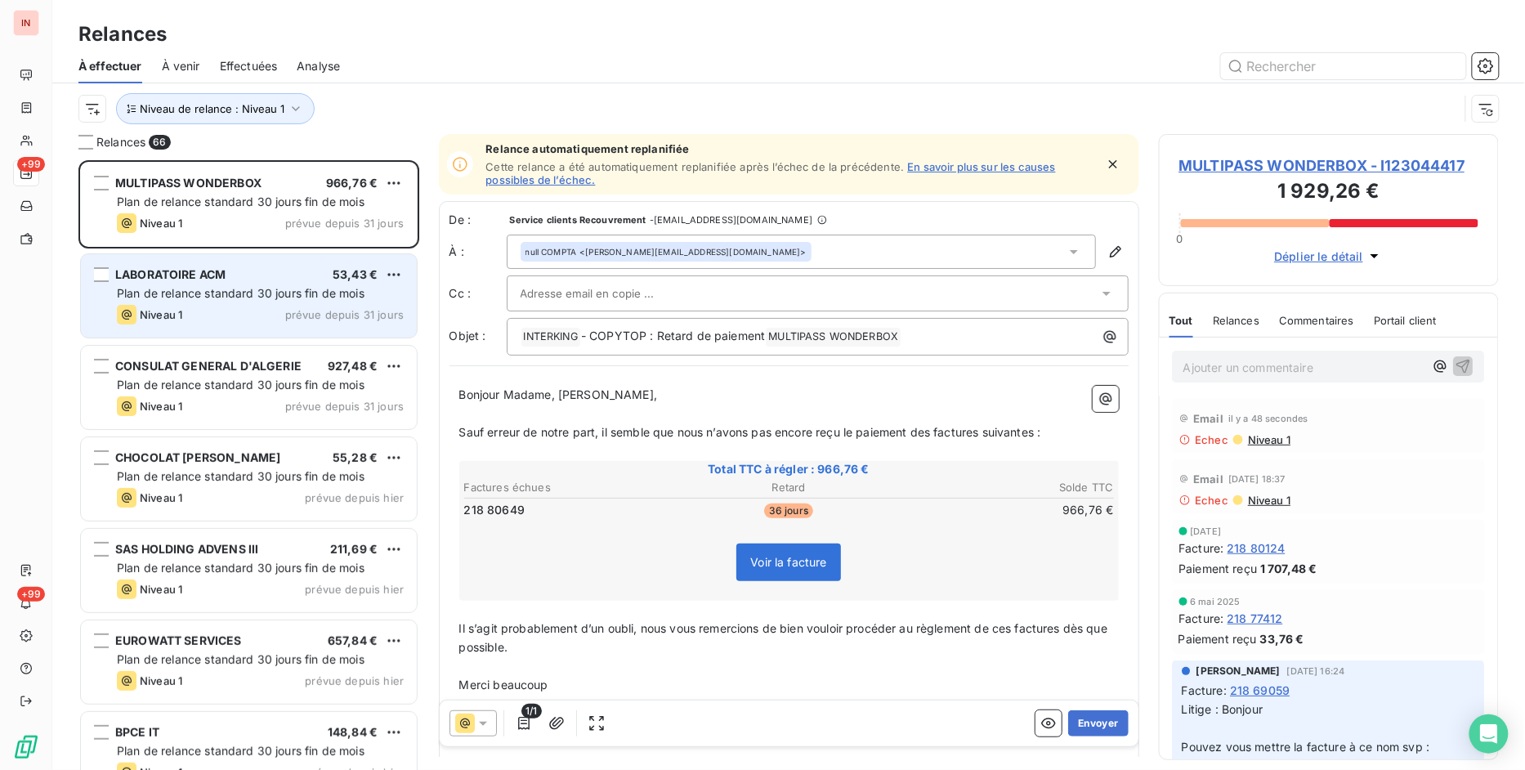
click at [225, 294] on span "Plan de relance standard 30 jours fin de mois" at bounding box center [241, 293] width 248 height 14
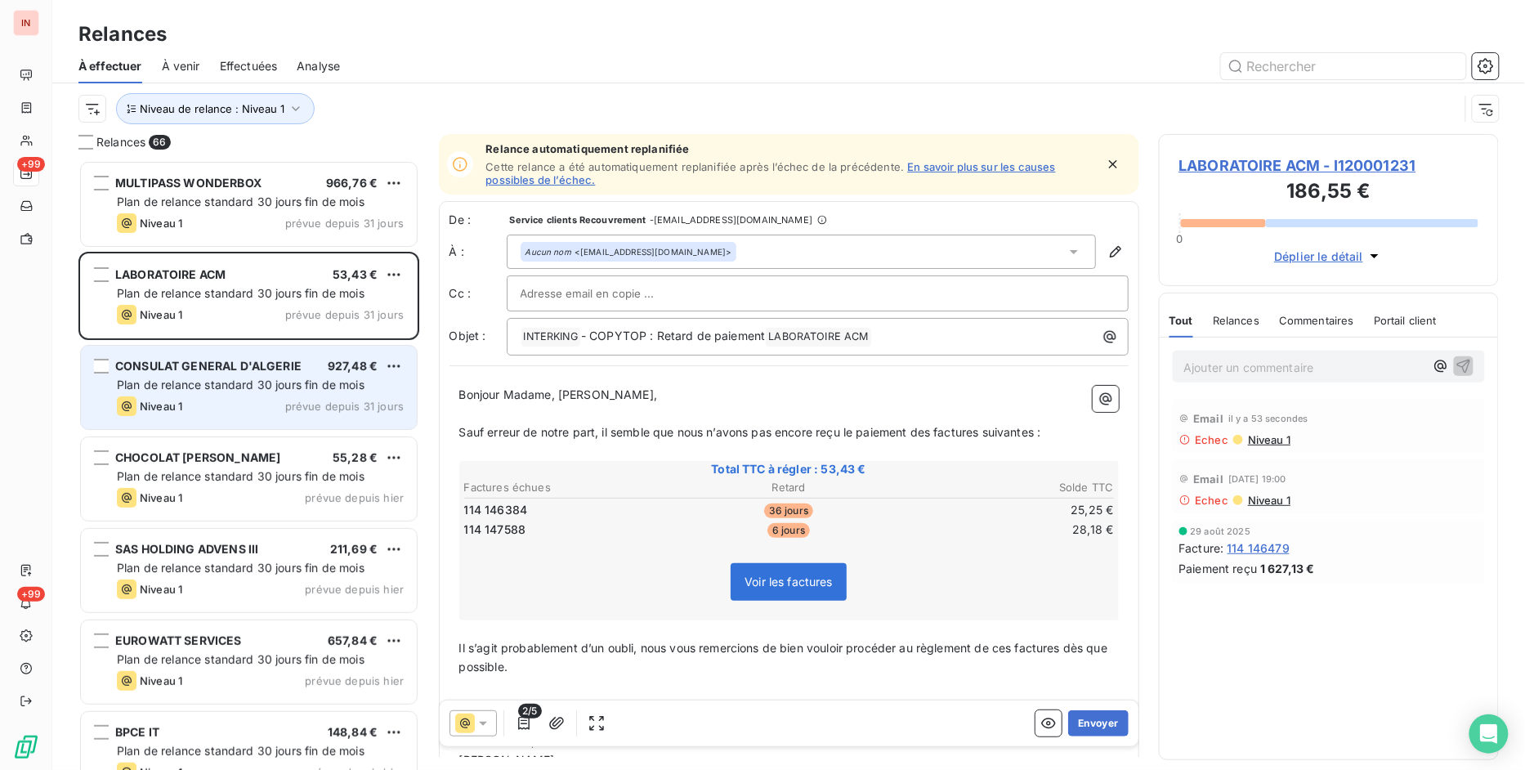
click at [225, 393] on div "Plan de relance standard 30 jours fin de mois" at bounding box center [260, 385] width 287 height 16
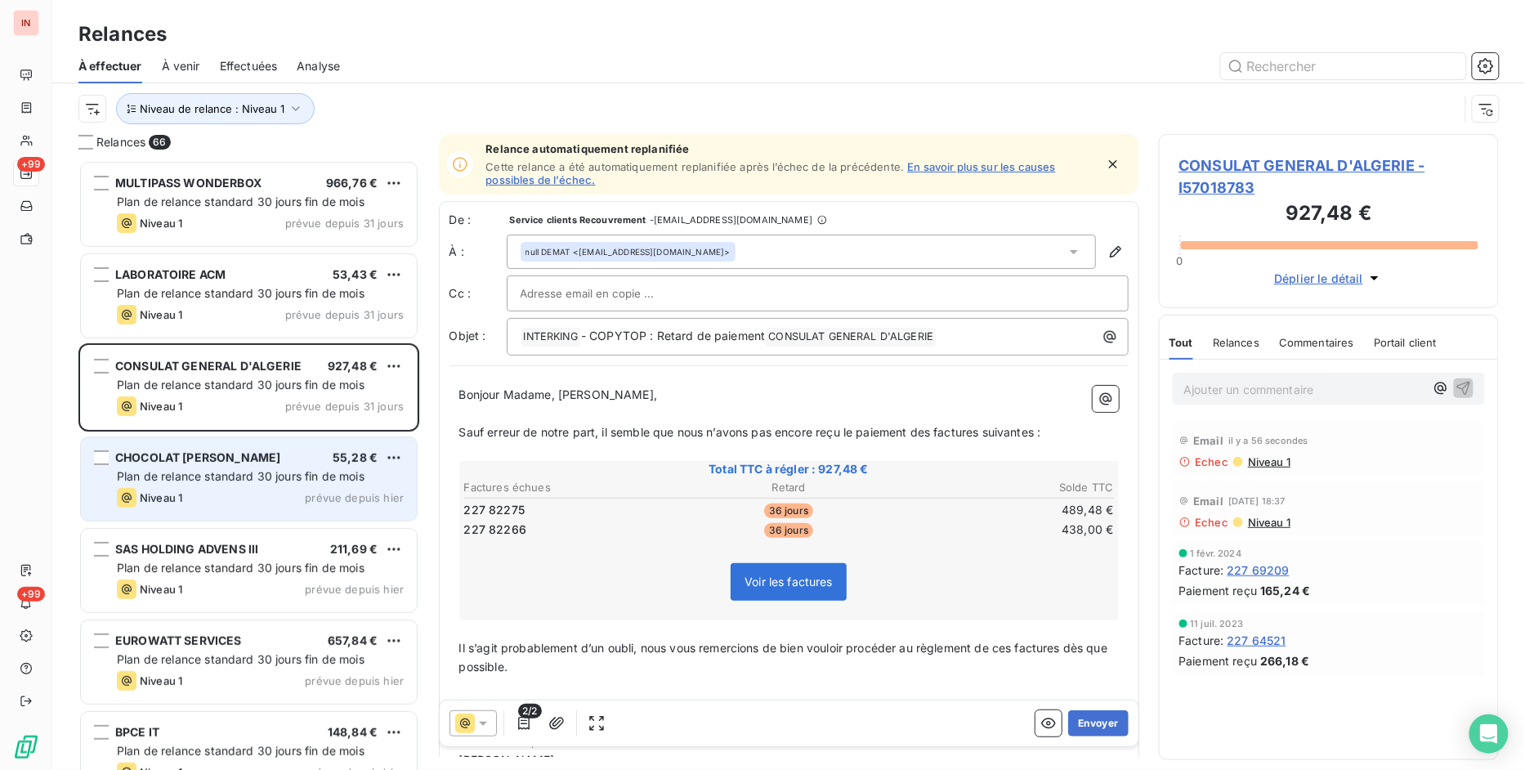
click at [225, 466] on div "CHOCOLAT [PERSON_NAME]" at bounding box center [197, 457] width 165 height 16
